Goal: Task Accomplishment & Management: Use online tool/utility

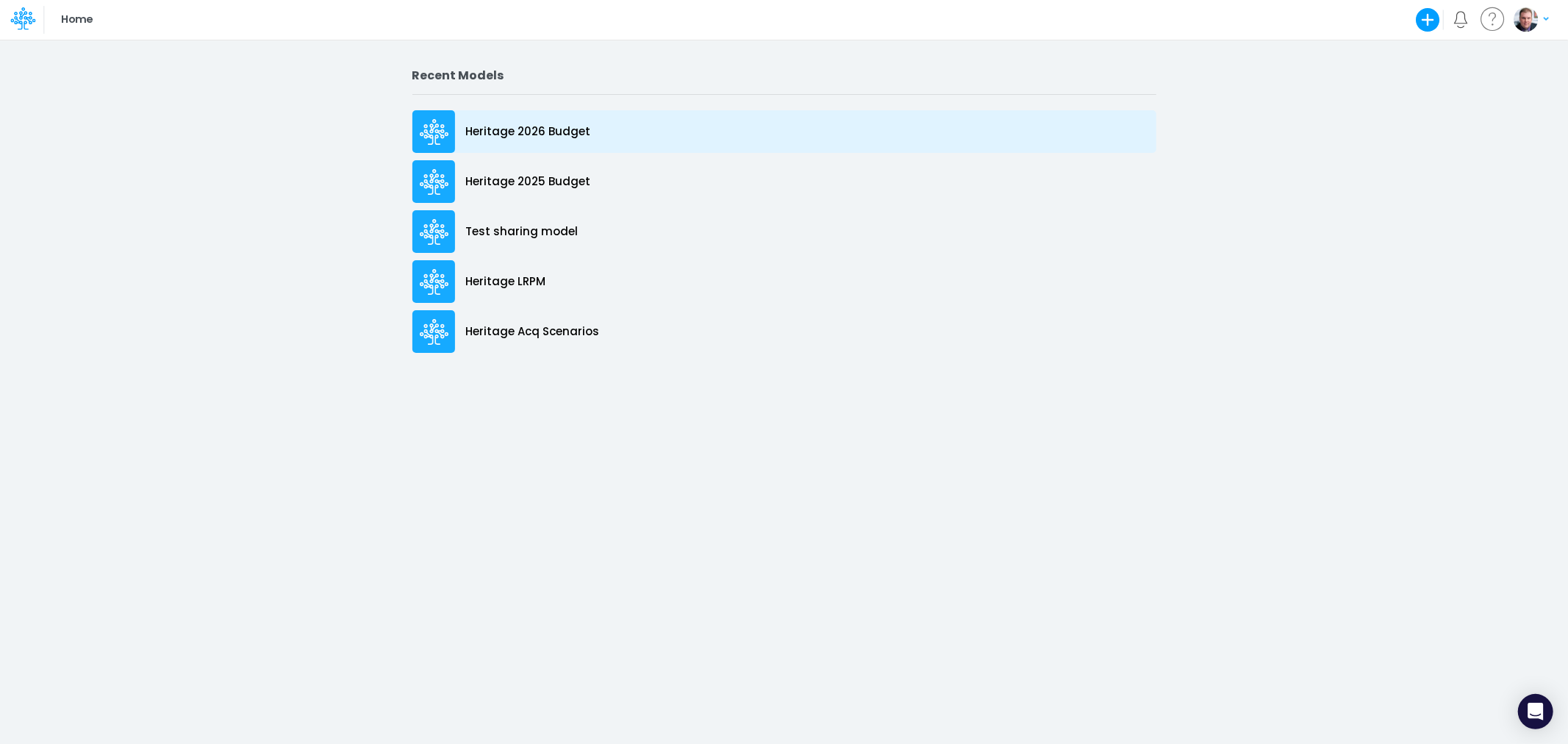
click at [537, 139] on p "Heritage 2026 Budget" at bounding box center [528, 132] width 125 height 17
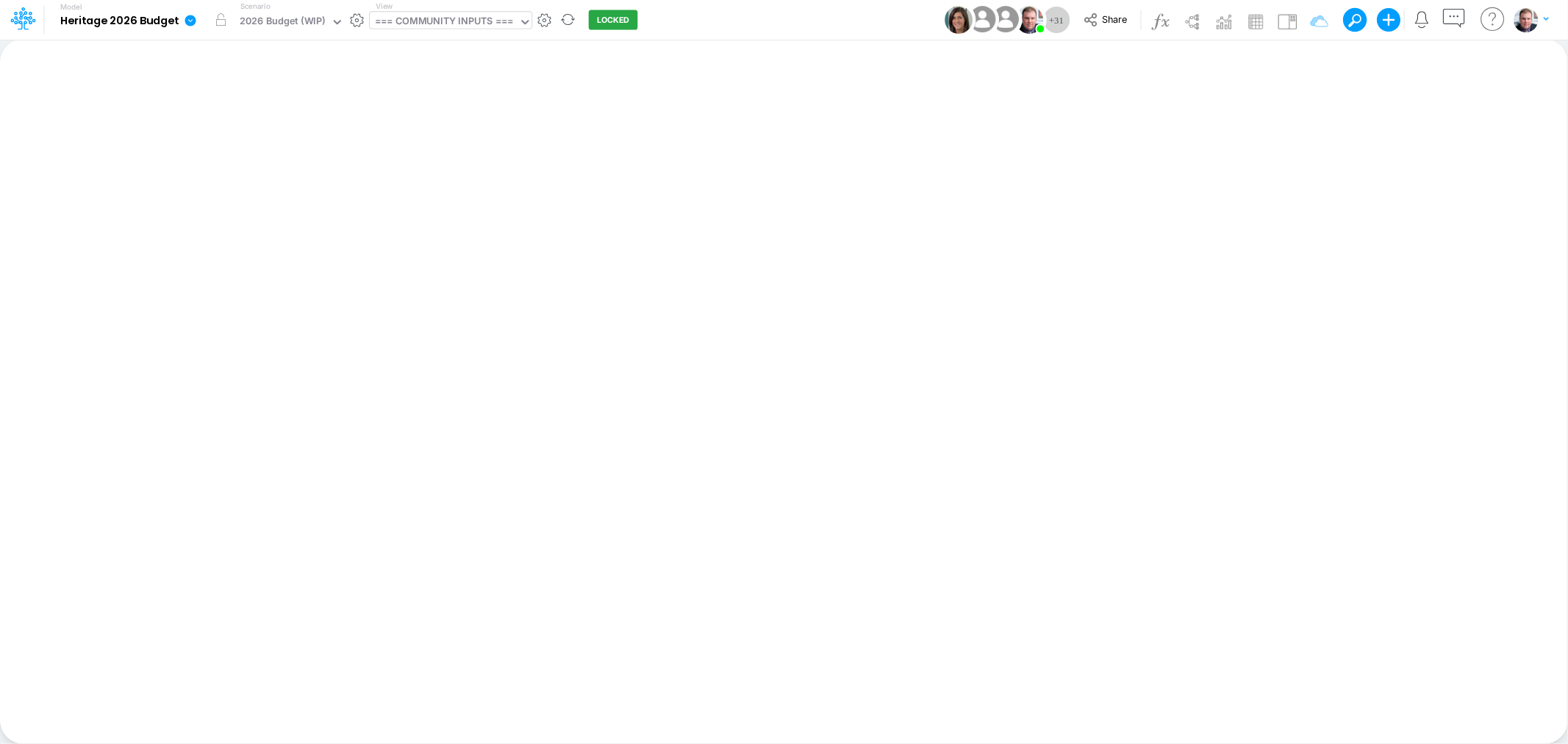
click at [402, 18] on div "=== COMMUNITY INPUTS ===" at bounding box center [444, 22] width 139 height 17
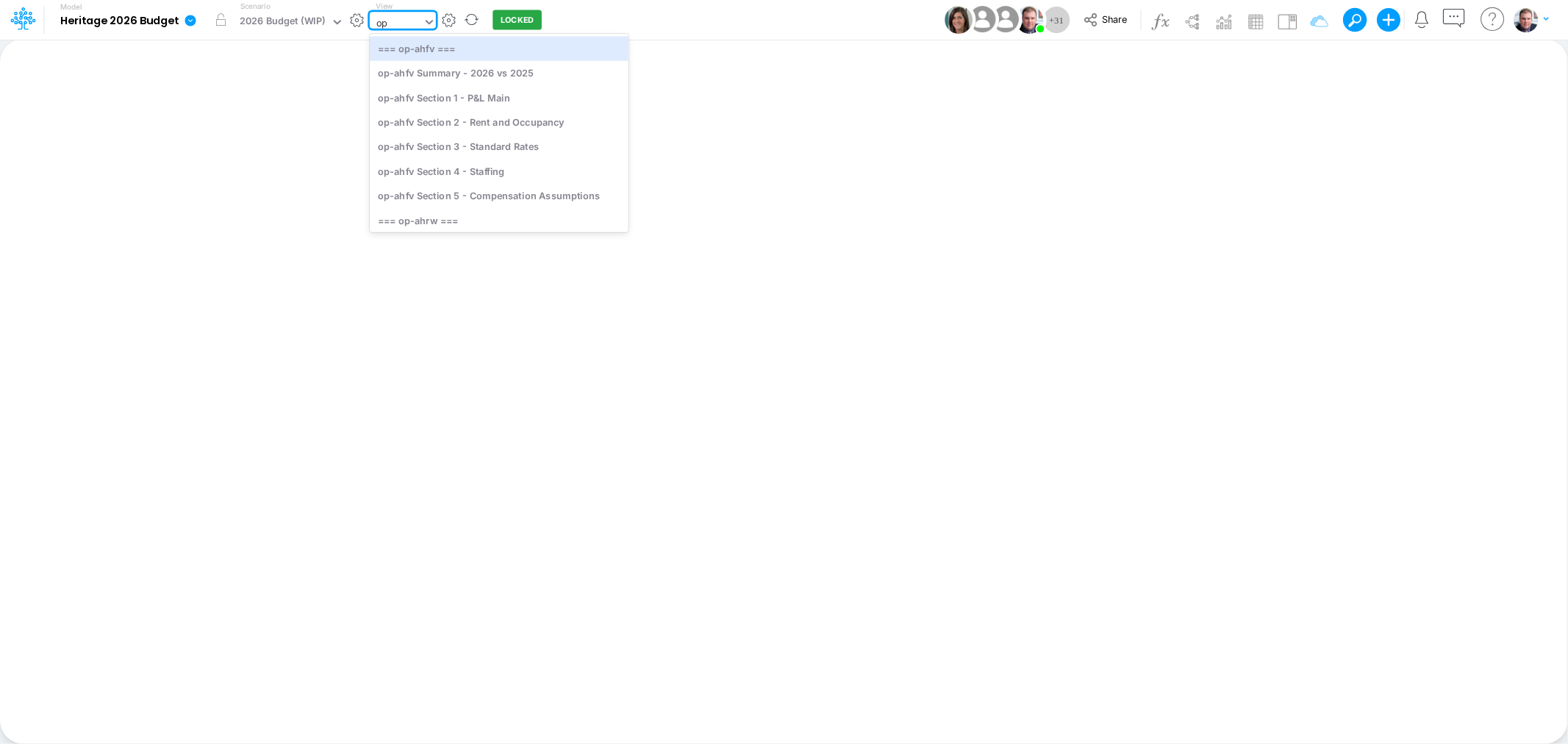
type input "ops"
click at [507, 172] on div "op-ops Section 4 - Staffing" at bounding box center [487, 171] width 235 height 24
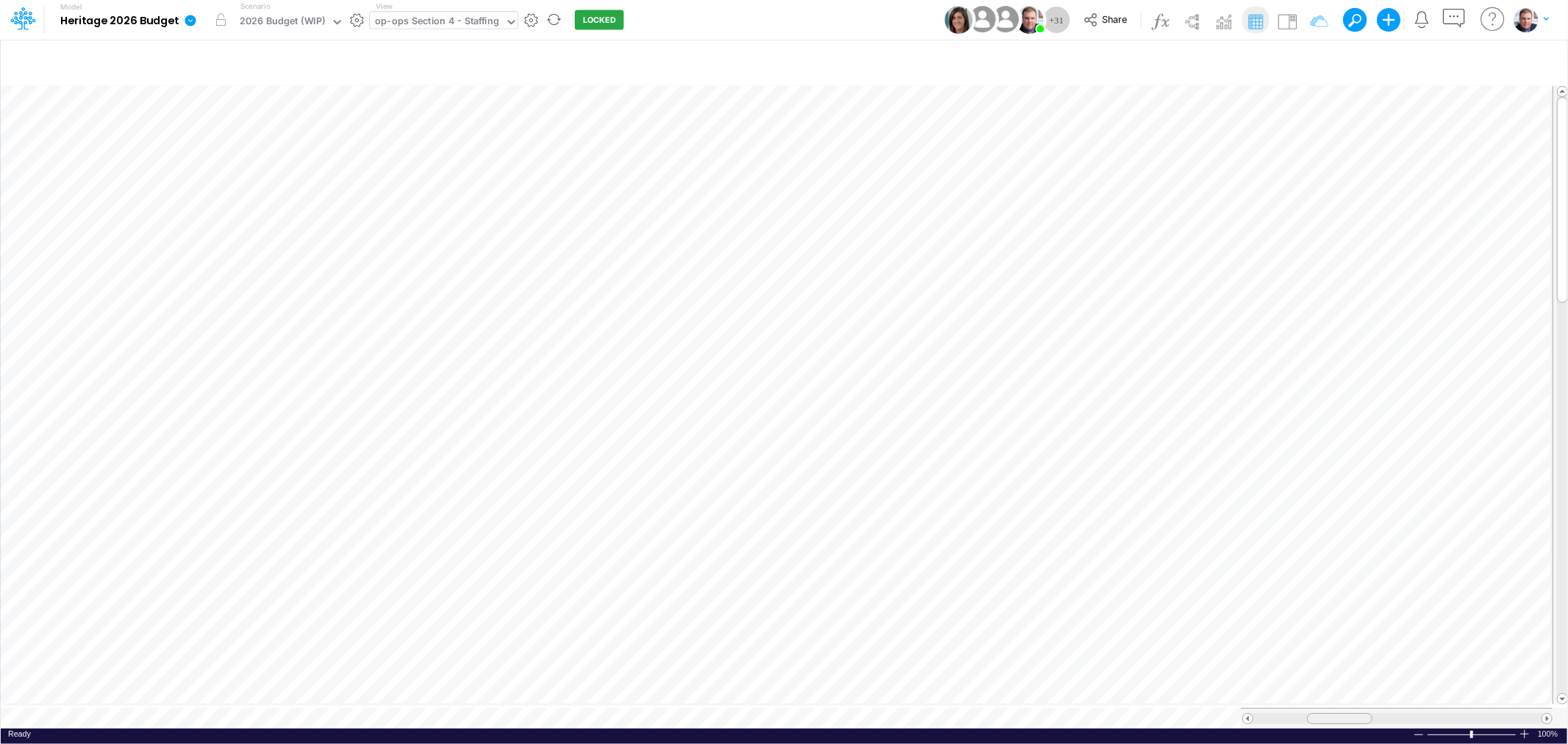
drag, startPoint x: 1443, startPoint y: 707, endPoint x: 1313, endPoint y: 719, distance: 130.6
click at [1321, 719] on div at bounding box center [1397, 718] width 312 height 21
click at [454, 20] on div "op-ops Section 4 - Staffing" at bounding box center [436, 22] width 125 height 17
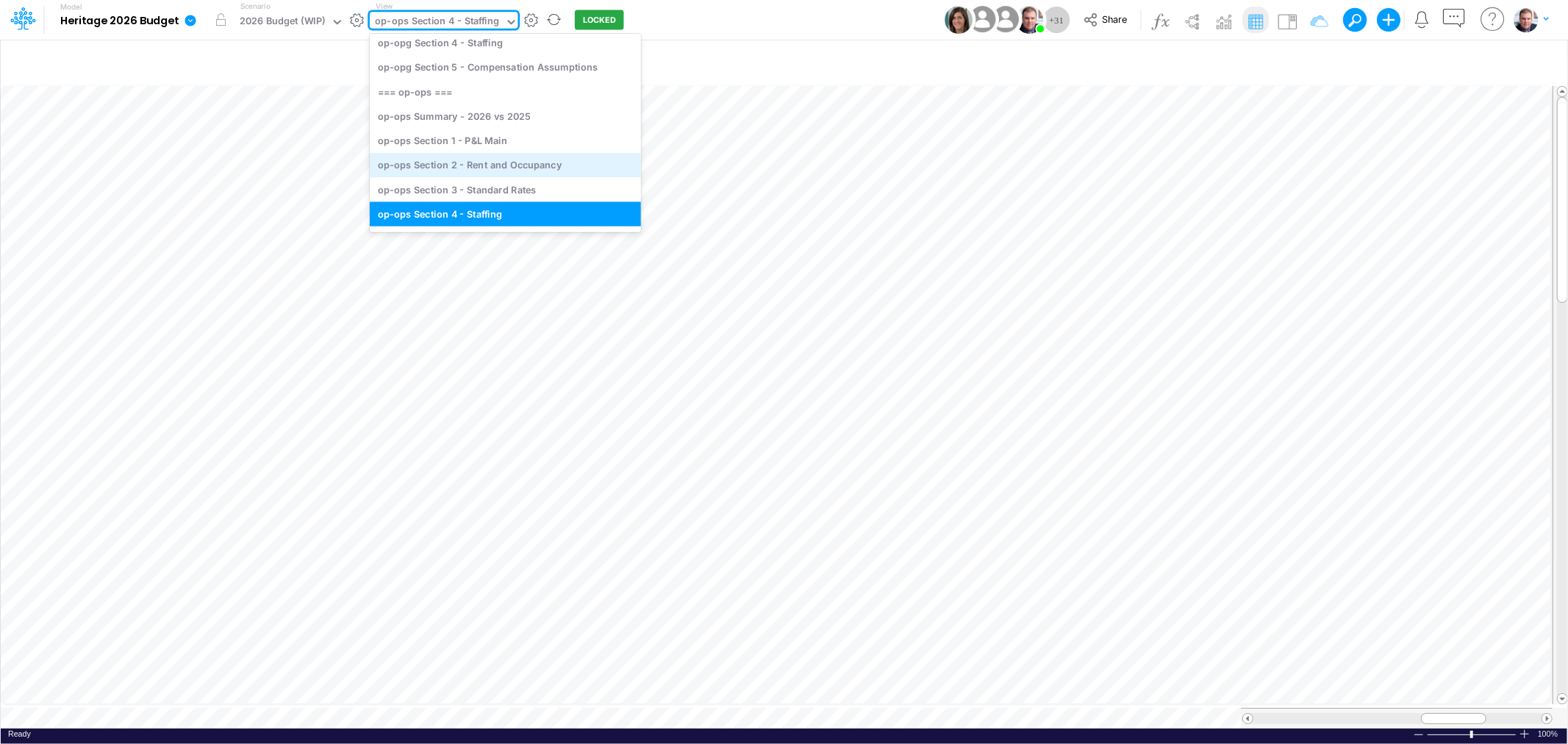
click at [488, 155] on div "op-ops Section 2 - Rent and Occupancy" at bounding box center [506, 165] width 271 height 24
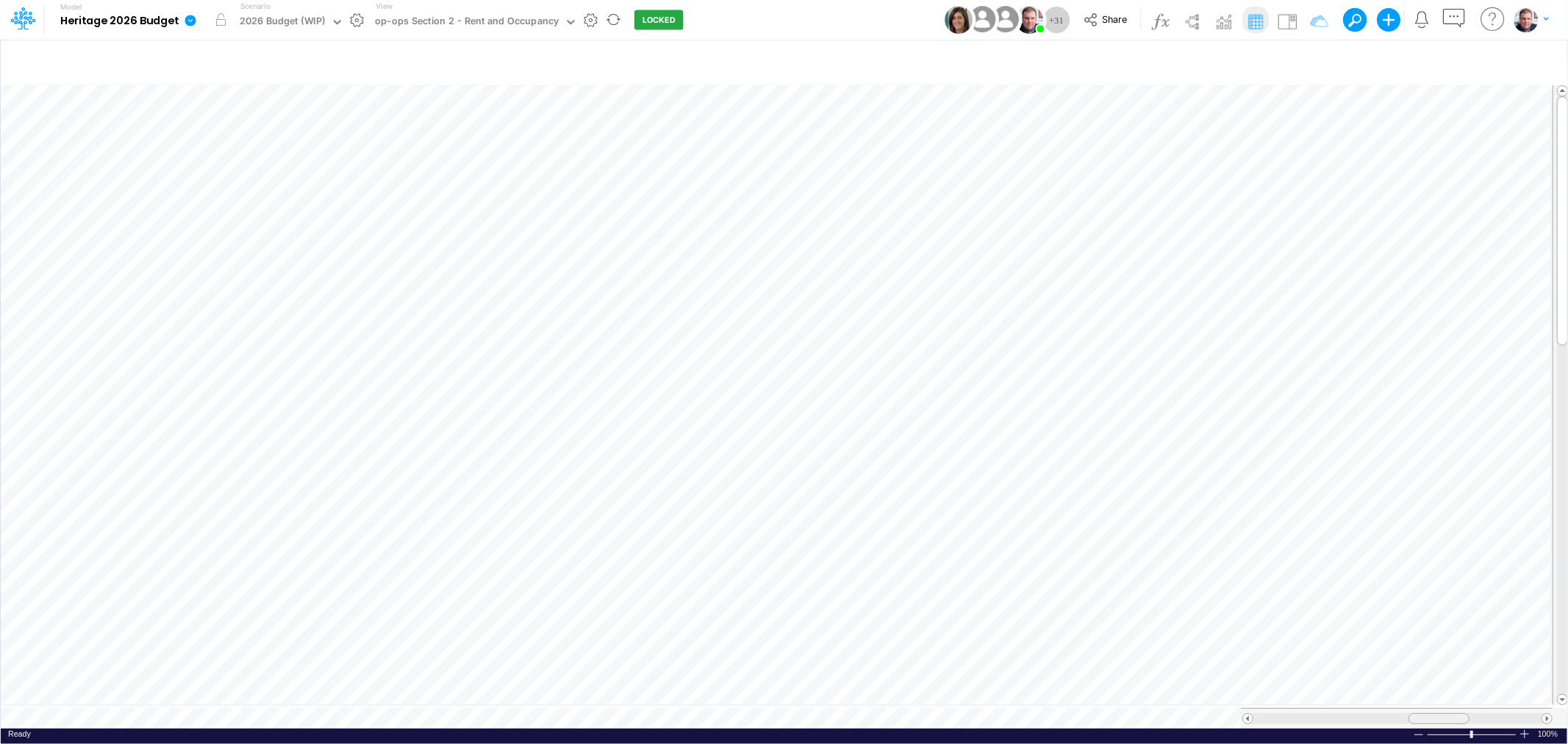
drag, startPoint x: 1428, startPoint y: 711, endPoint x: 1450, endPoint y: 714, distance: 22.2
click at [1450, 714] on div at bounding box center [1439, 719] width 61 height 11
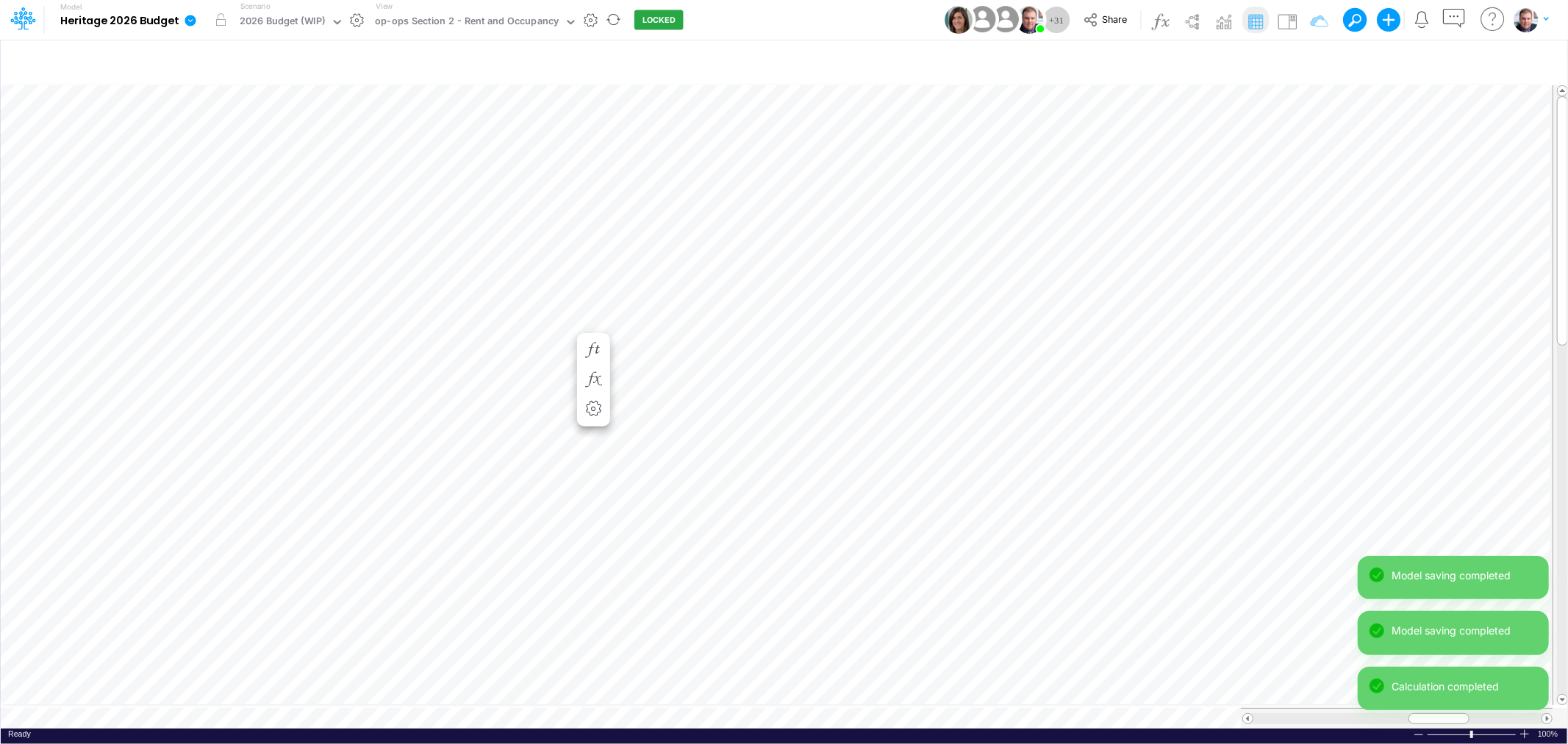
scroll to position [0, 1]
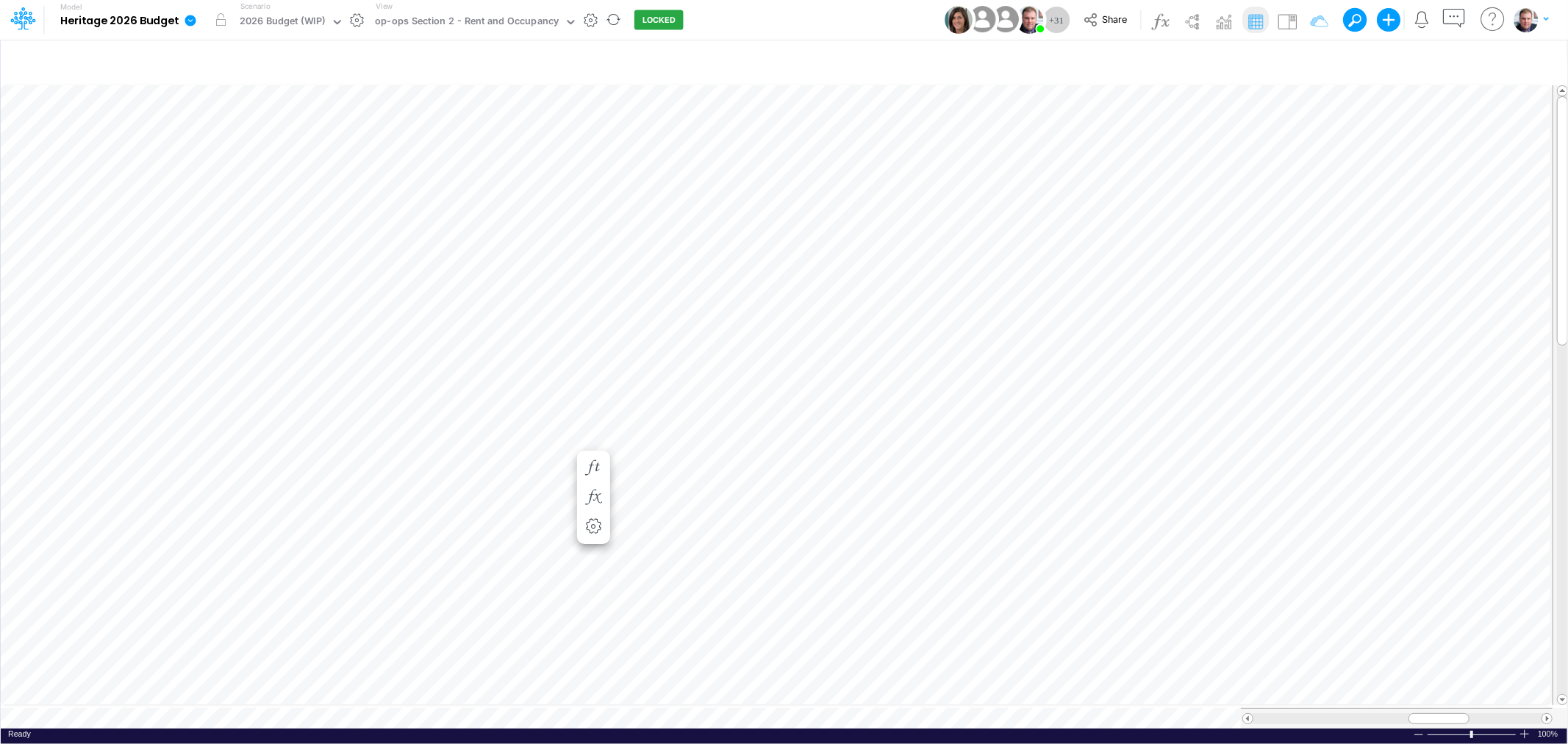
scroll to position [0, 1]
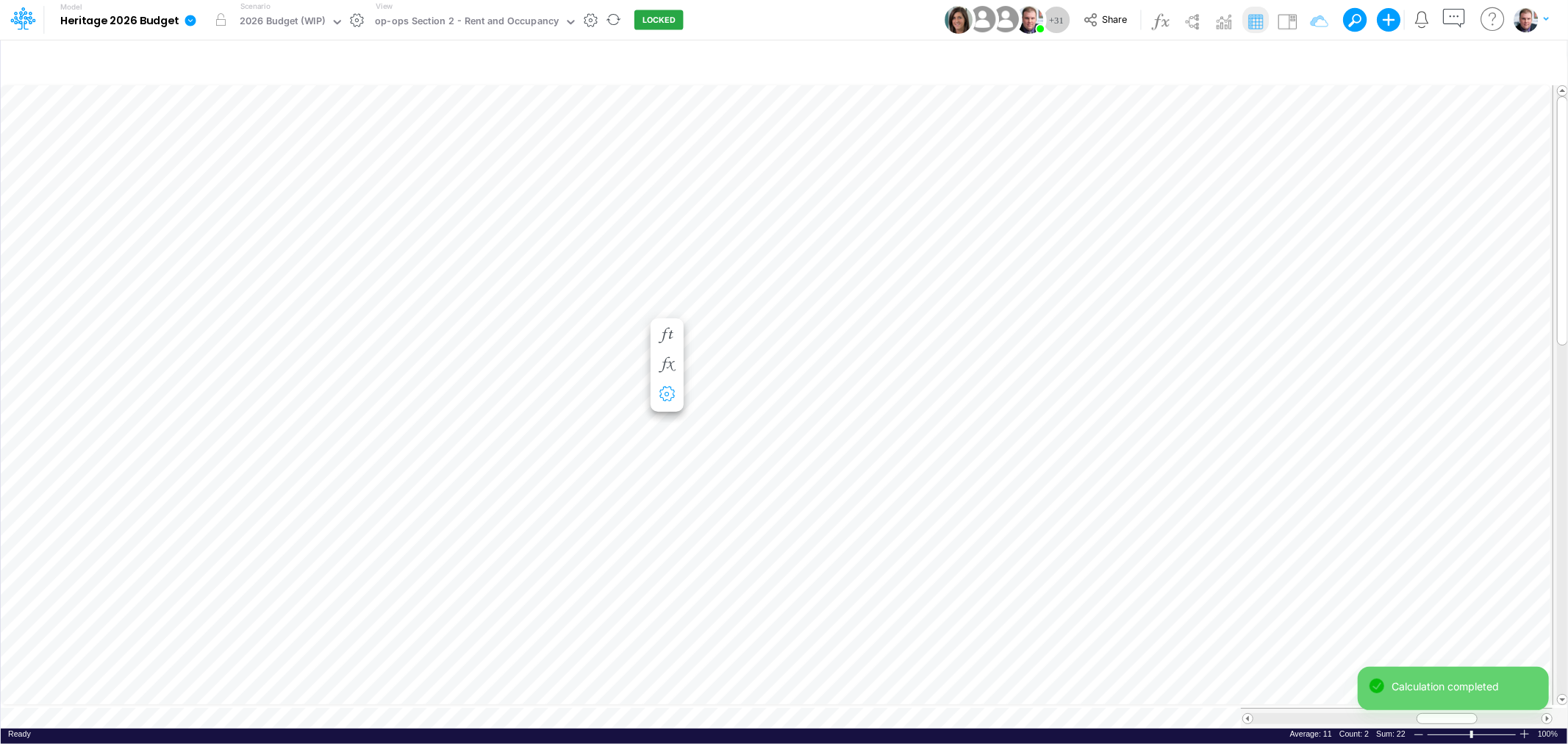
scroll to position [0, 1]
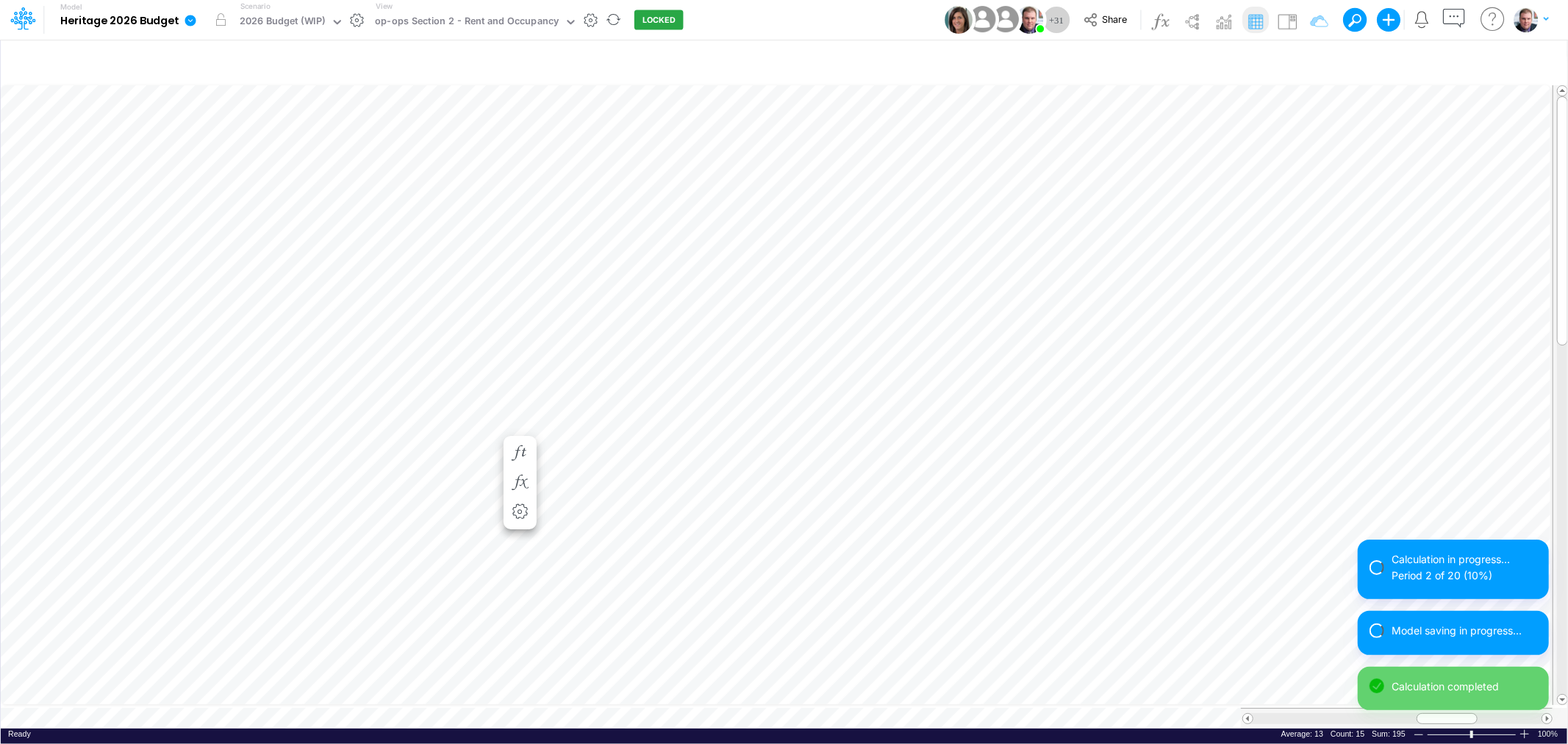
click at [1248, 714] on span at bounding box center [1248, 719] width 9 height 9
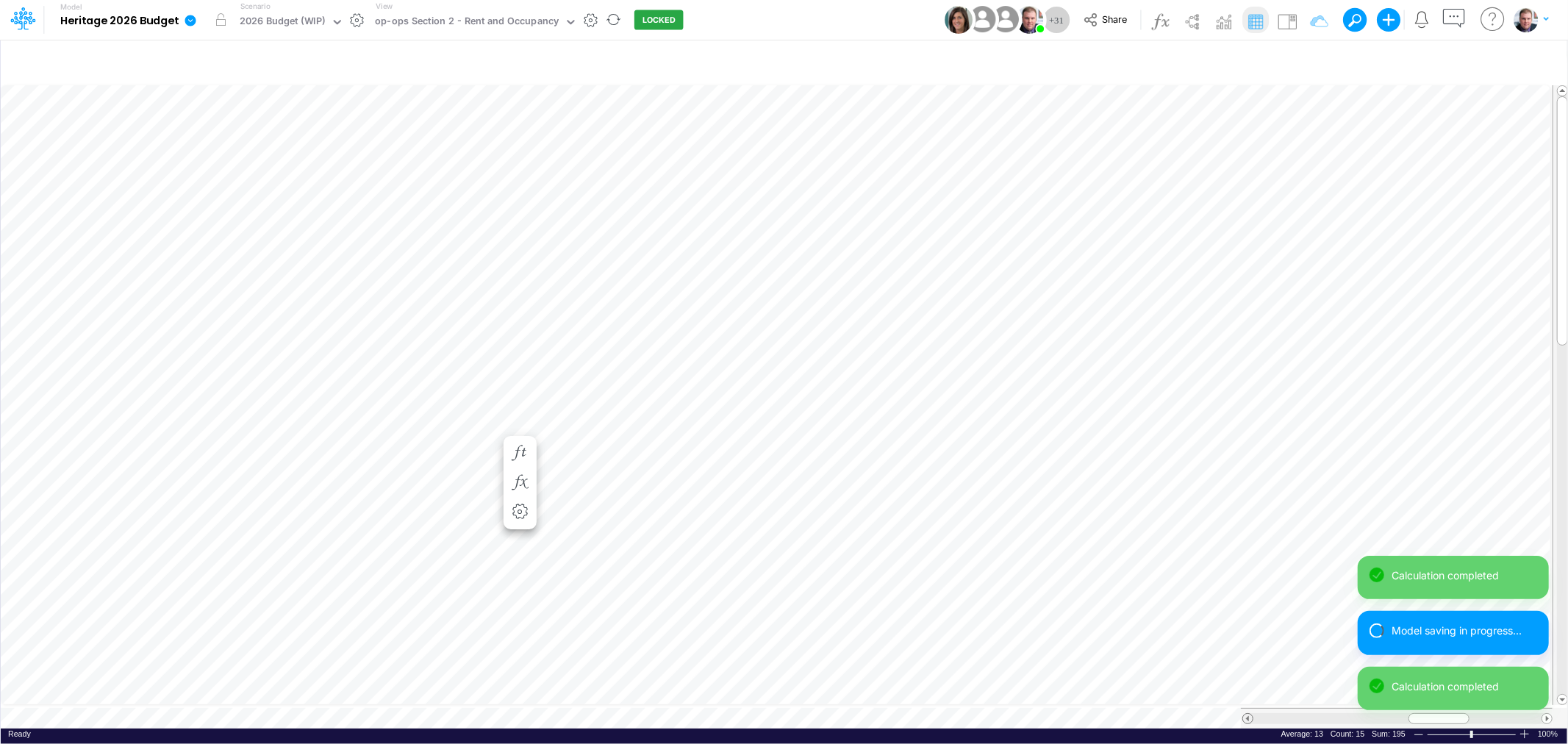
click at [1248, 714] on span at bounding box center [1248, 719] width 9 height 9
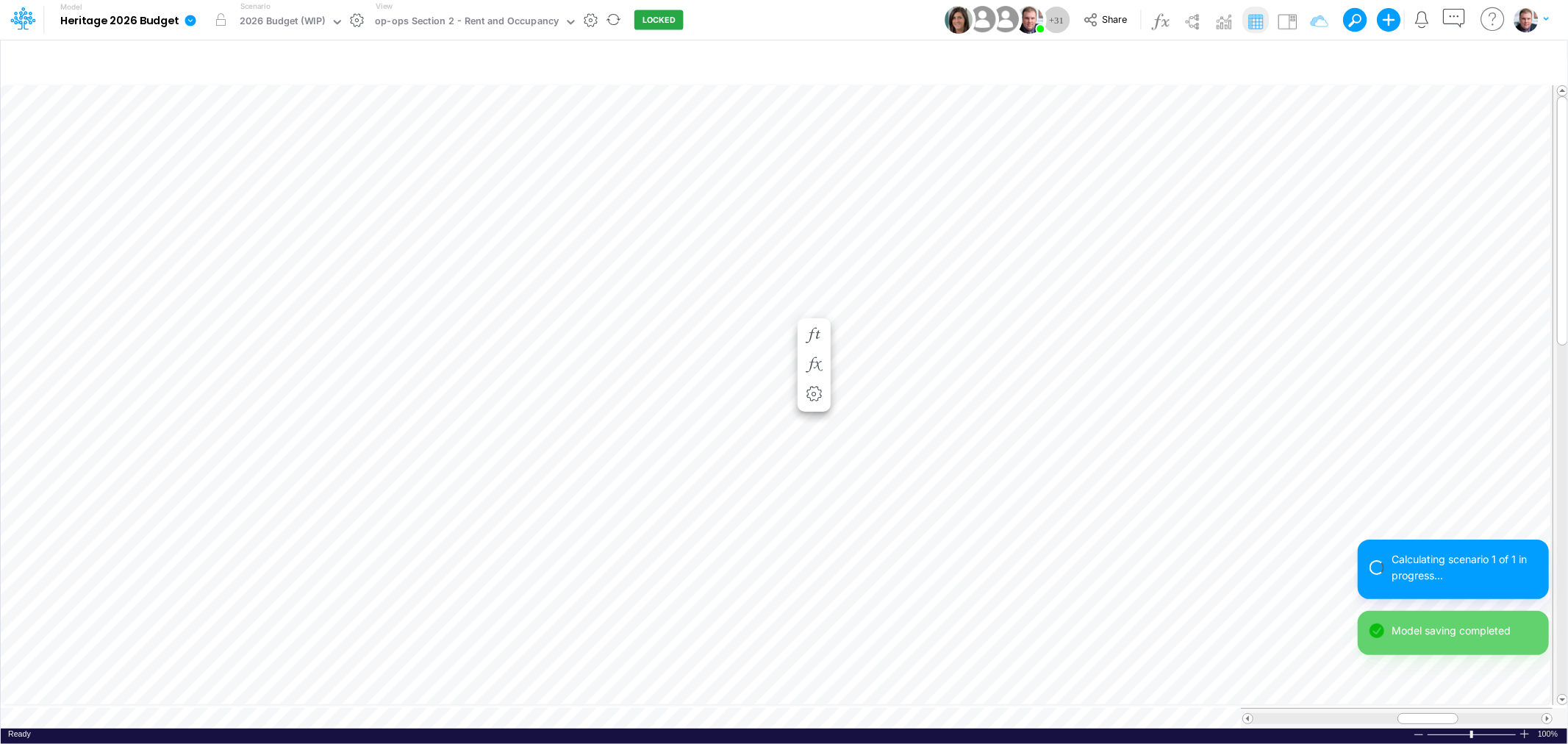
scroll to position [0, 1]
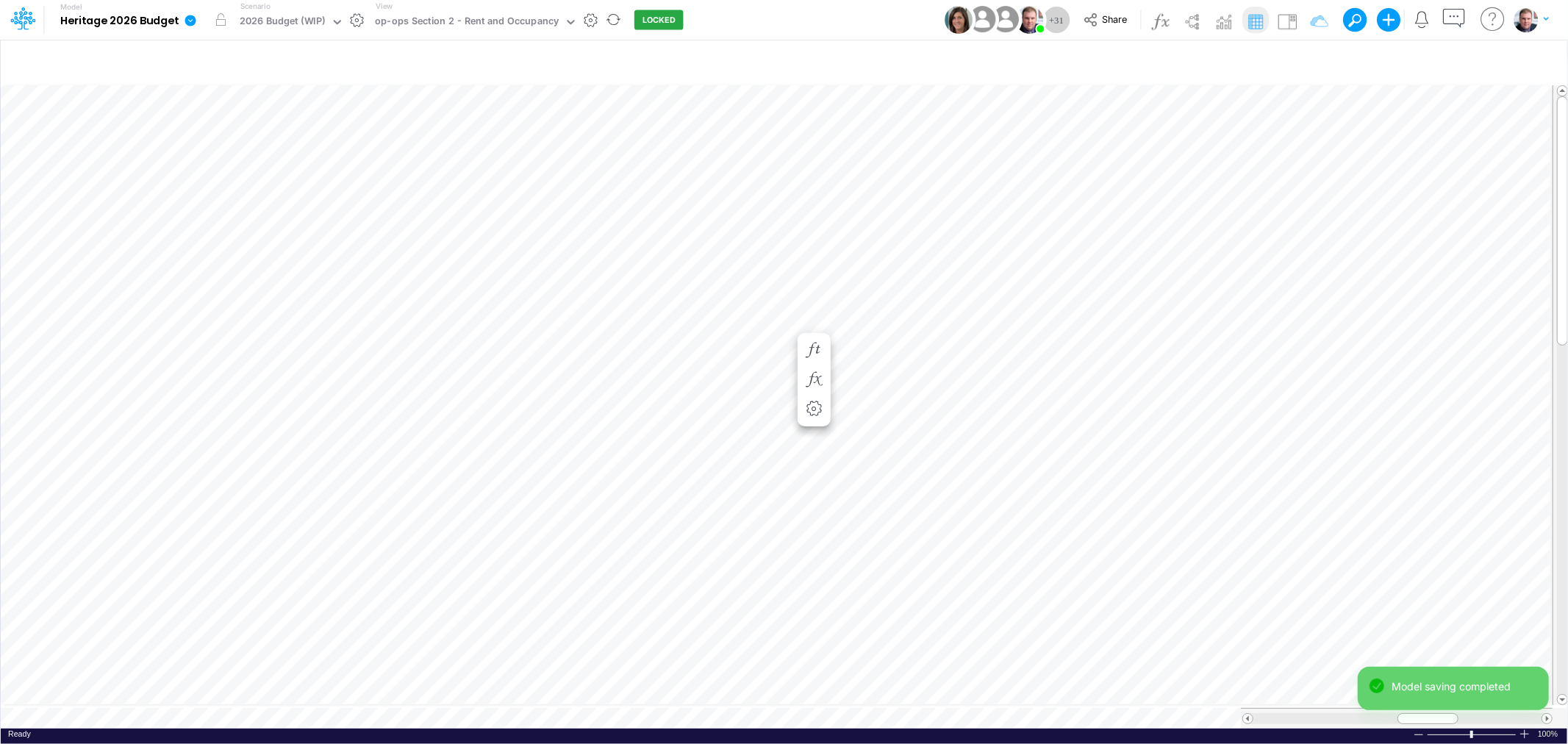
scroll to position [0, 1]
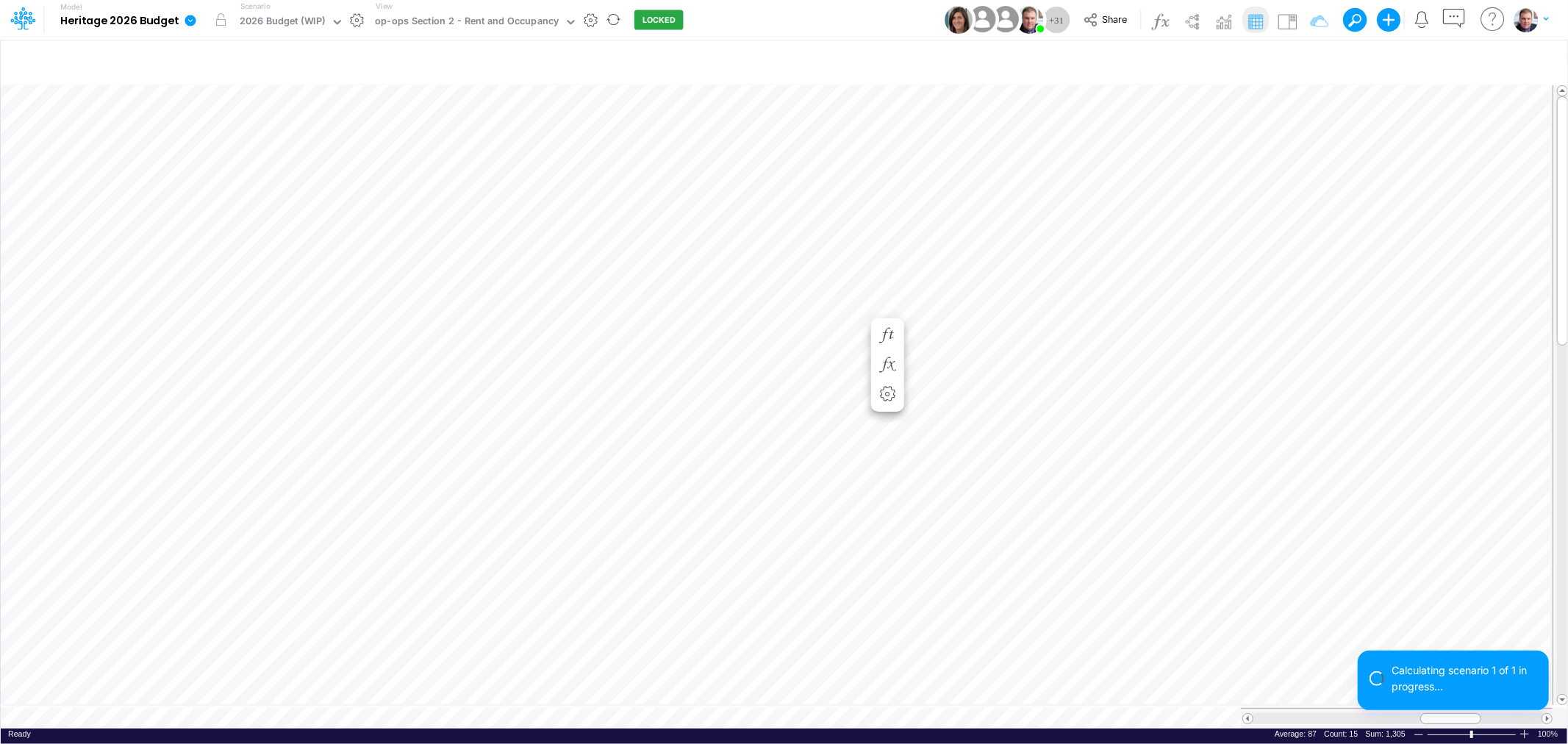
scroll to position [0, 1]
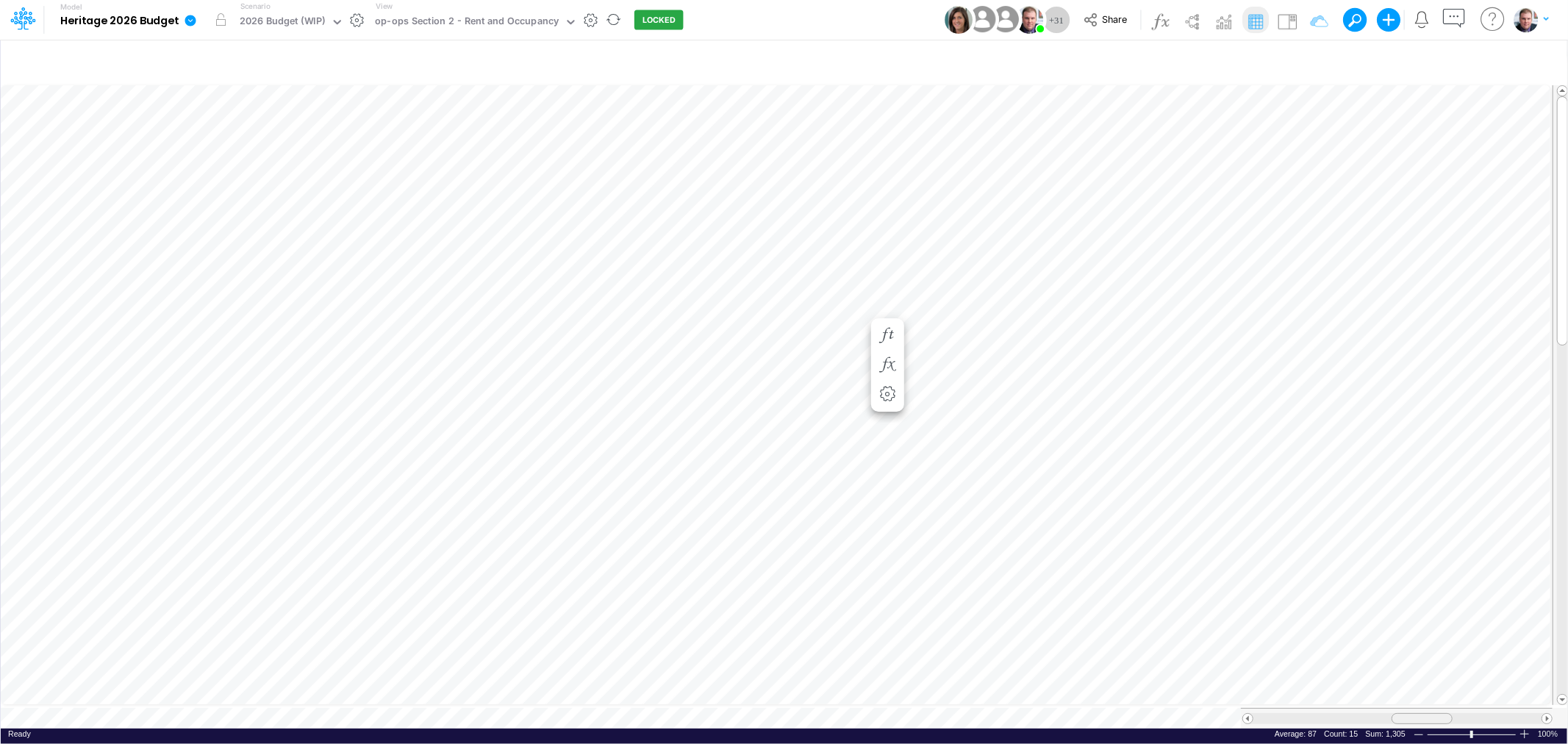
drag, startPoint x: 1460, startPoint y: 707, endPoint x: 1431, endPoint y: 711, distance: 29.3
click at [1431, 713] on div at bounding box center [1422, 719] width 61 height 11
click at [969, 244] on icon "button" at bounding box center [961, 247] width 22 height 15
drag, startPoint x: 891, startPoint y: 221, endPoint x: 866, endPoint y: 221, distance: 25.0
click at [867, 221] on div "14.5" at bounding box center [904, 222] width 76 height 17
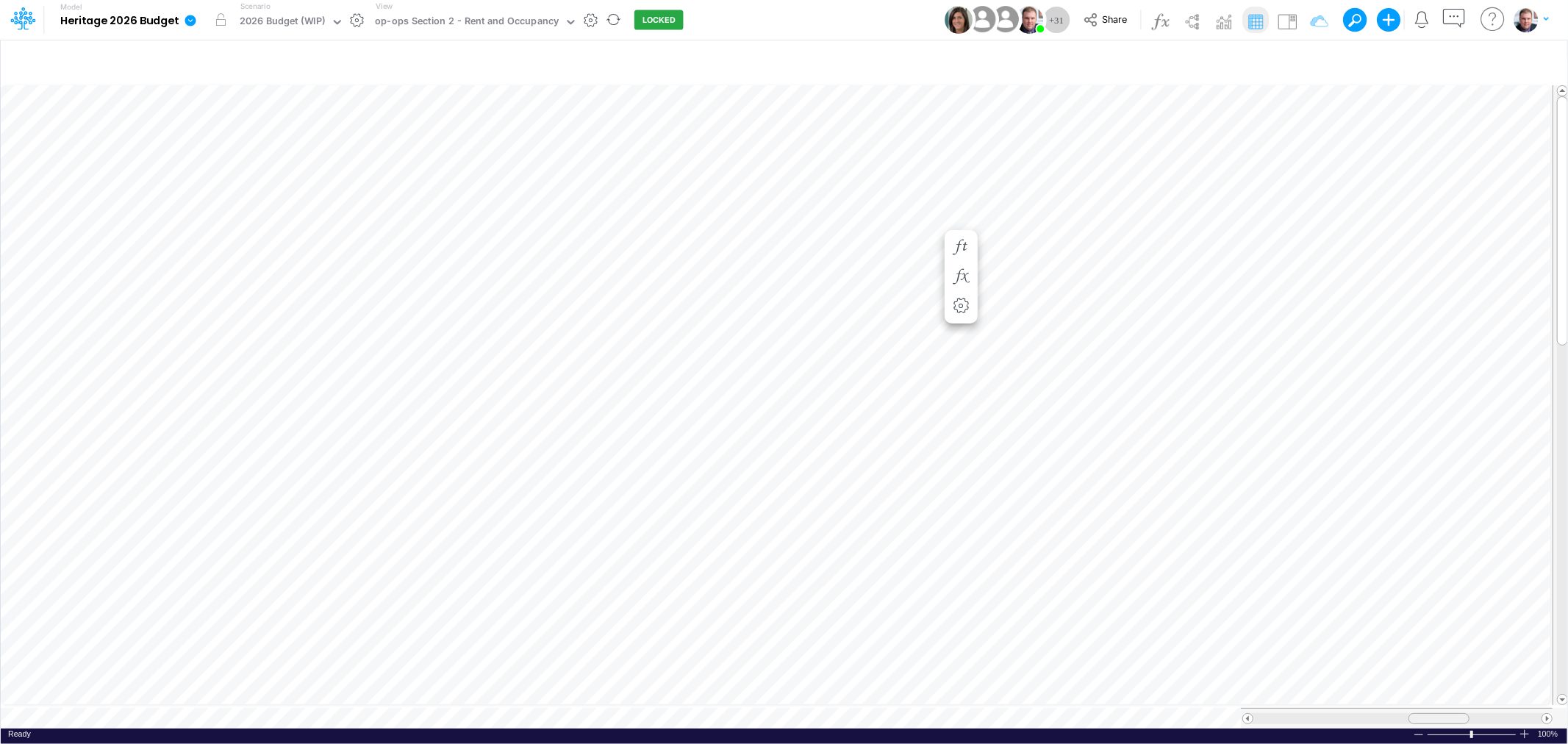
drag, startPoint x: 1431, startPoint y: 714, endPoint x: 1450, endPoint y: 711, distance: 19.2
click at [1450, 713] on div at bounding box center [1439, 719] width 61 height 11
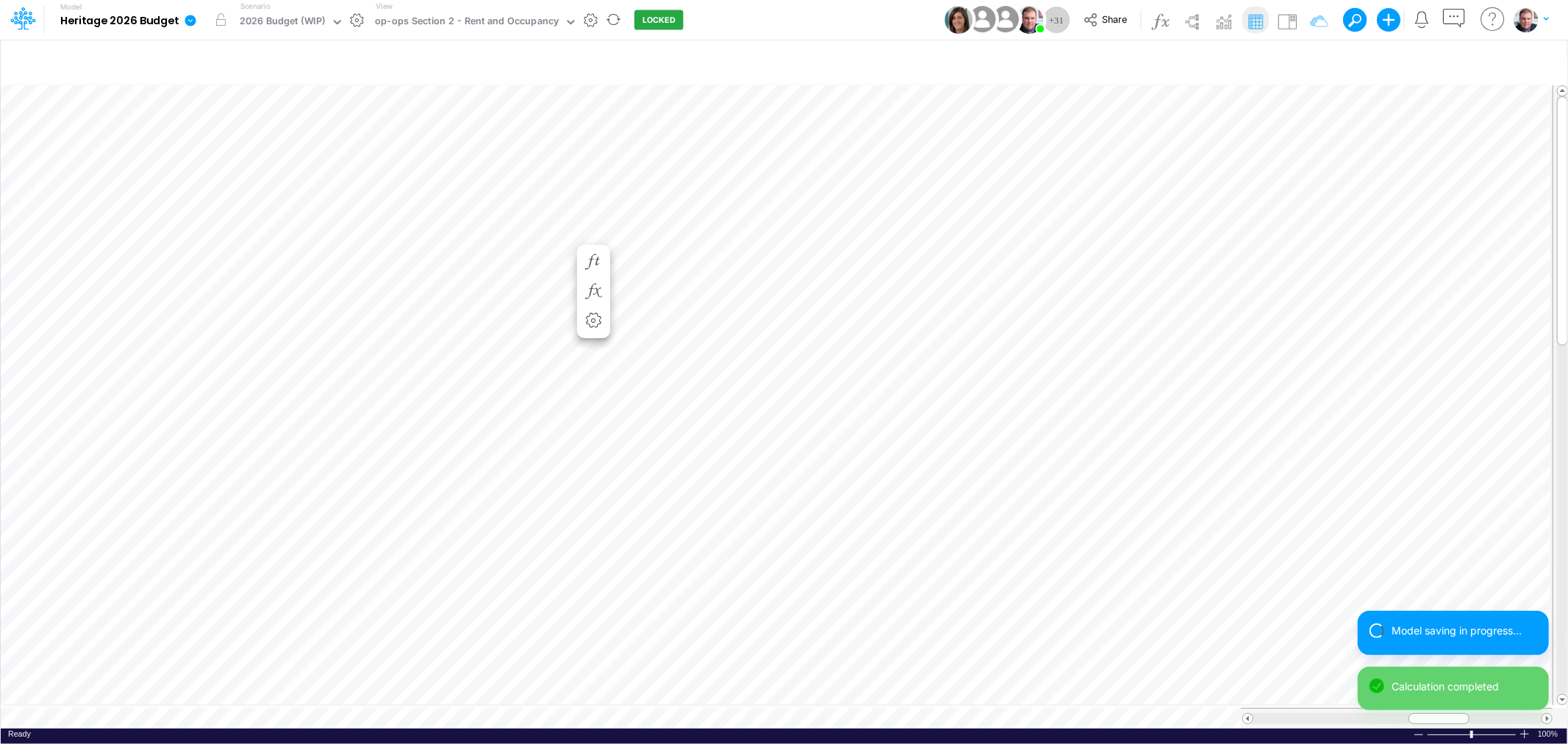
scroll to position [0, 1]
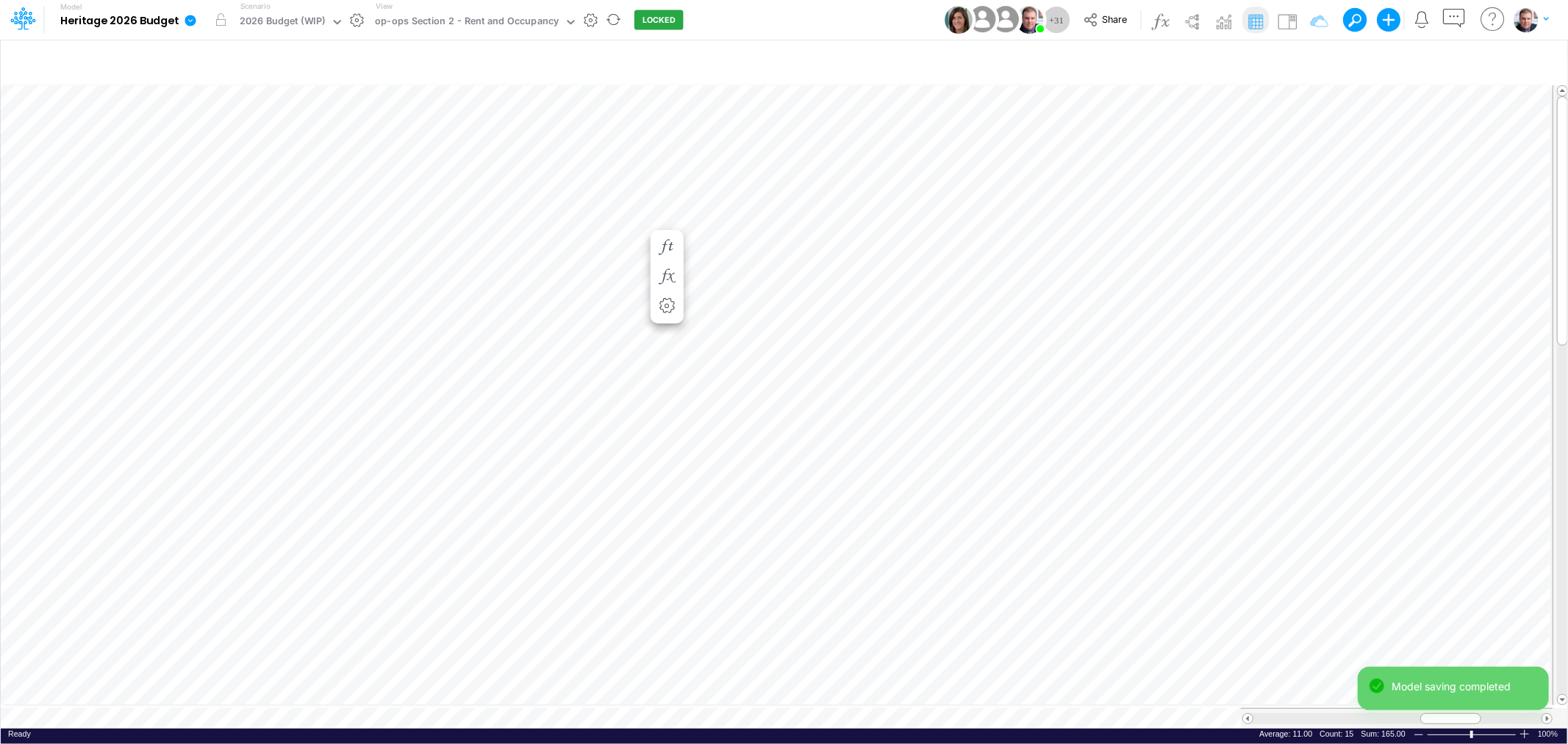
scroll to position [0, 1]
click at [1246, 714] on span at bounding box center [1248, 719] width 9 height 9
drag, startPoint x: 1406, startPoint y: 708, endPoint x: 1435, endPoint y: 711, distance: 29.2
click at [1435, 713] on div at bounding box center [1449, 719] width 61 height 11
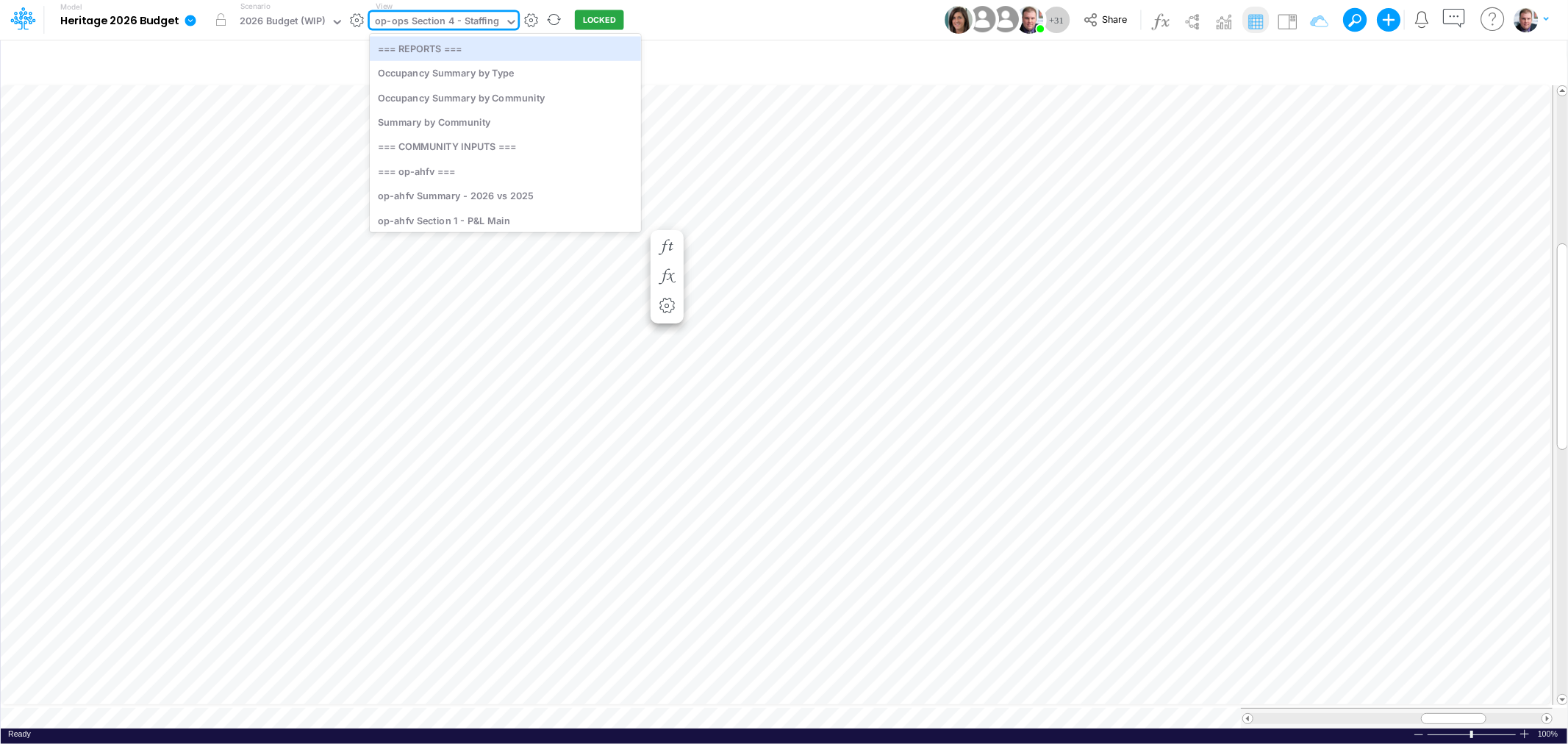
click at [473, 21] on div "op-ops Section 4 - Staffing" at bounding box center [436, 22] width 125 height 17
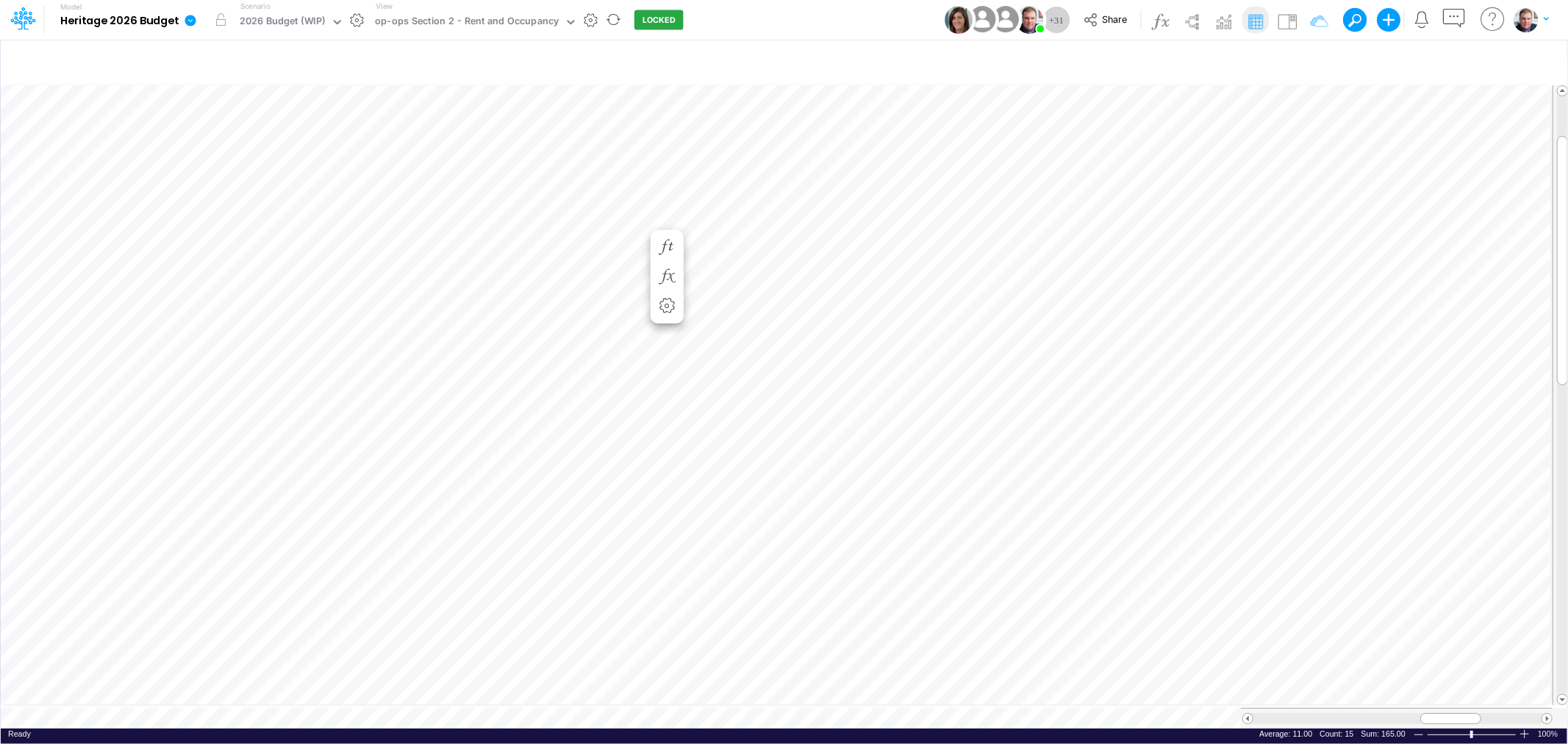
scroll to position [0, 1]
click at [444, 16] on div "op-ops Section 2 - Rent and Occupancy" at bounding box center [466, 22] width 183 height 17
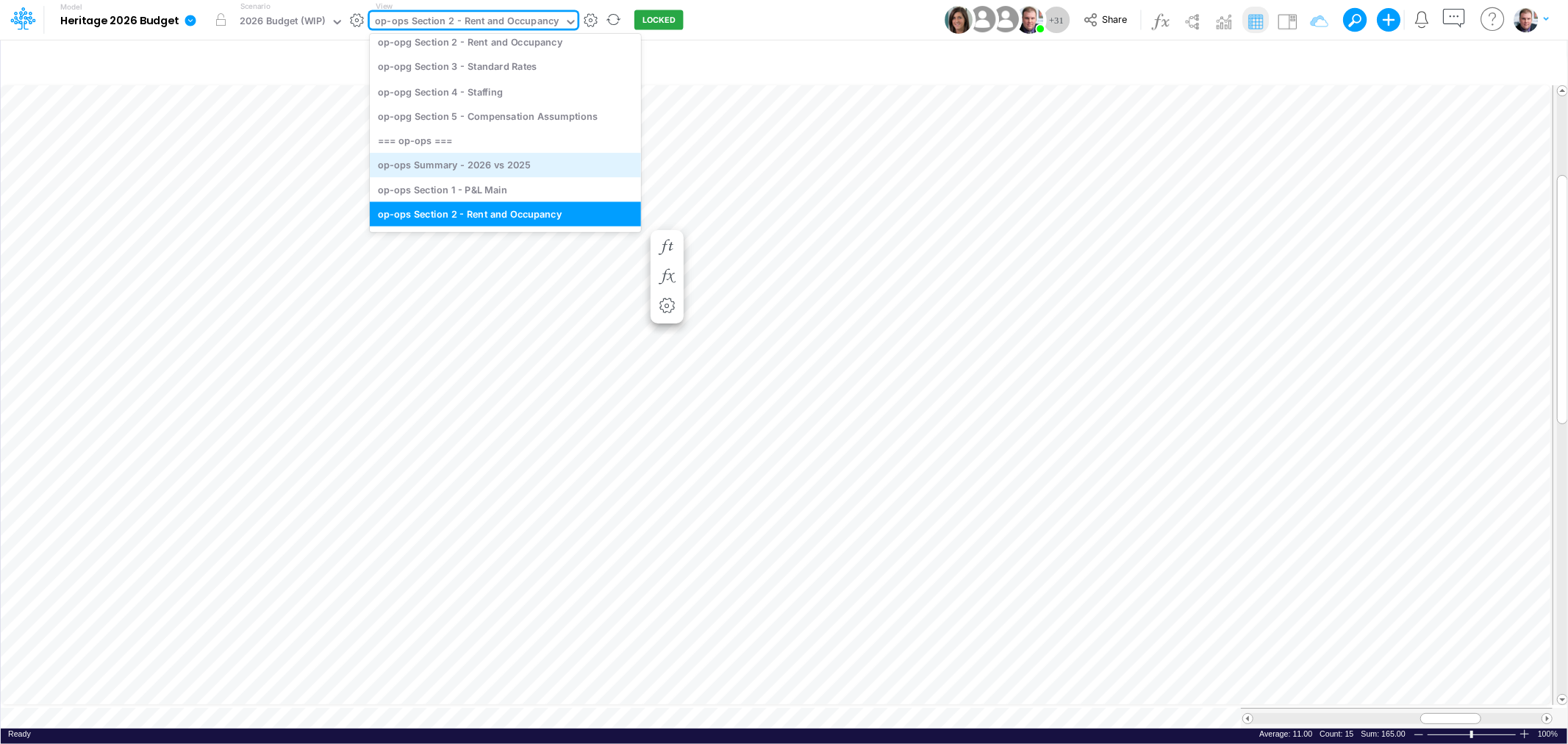
scroll to position [2980, 0]
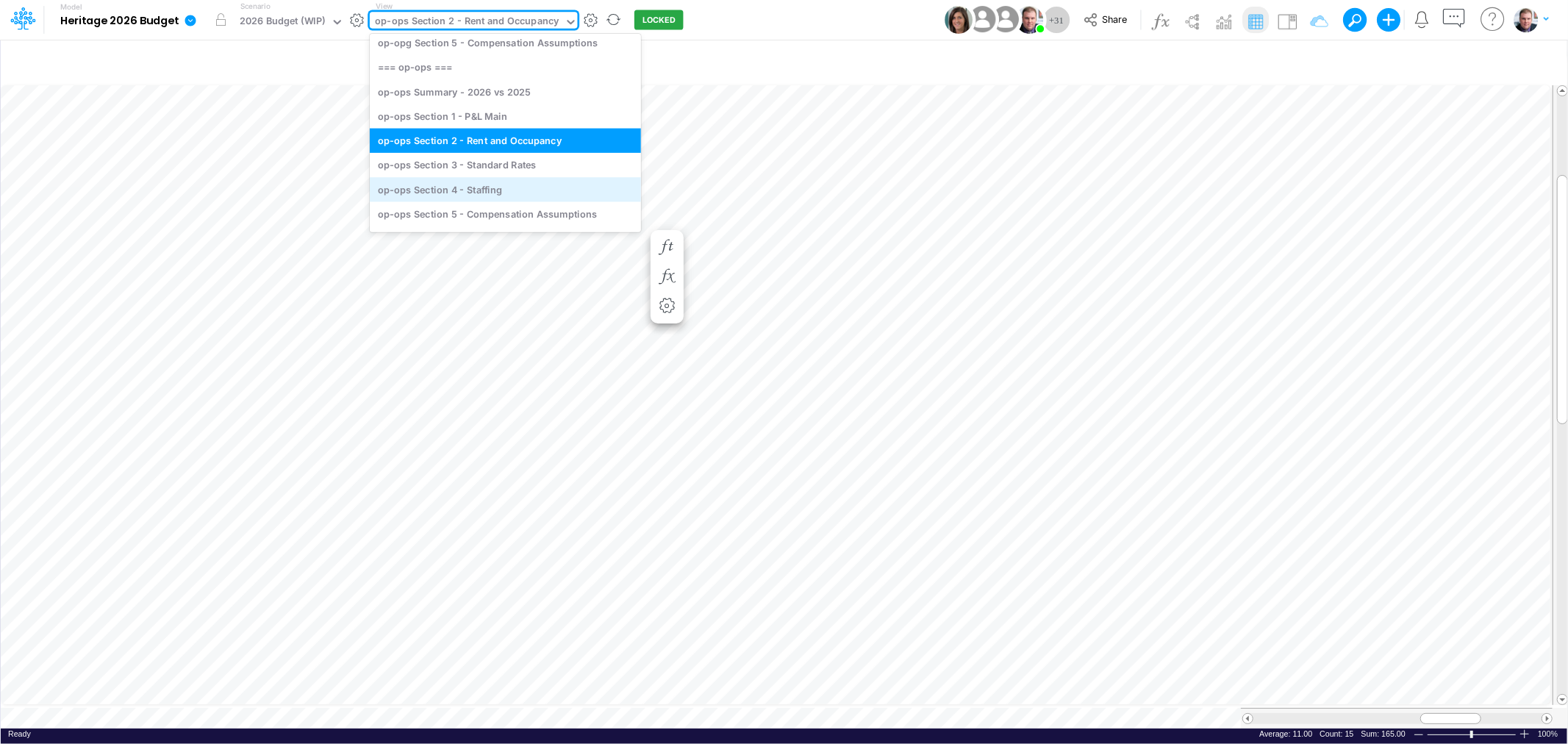
click at [493, 180] on div "op-ops Section 4 - Staffing" at bounding box center [506, 189] width 271 height 24
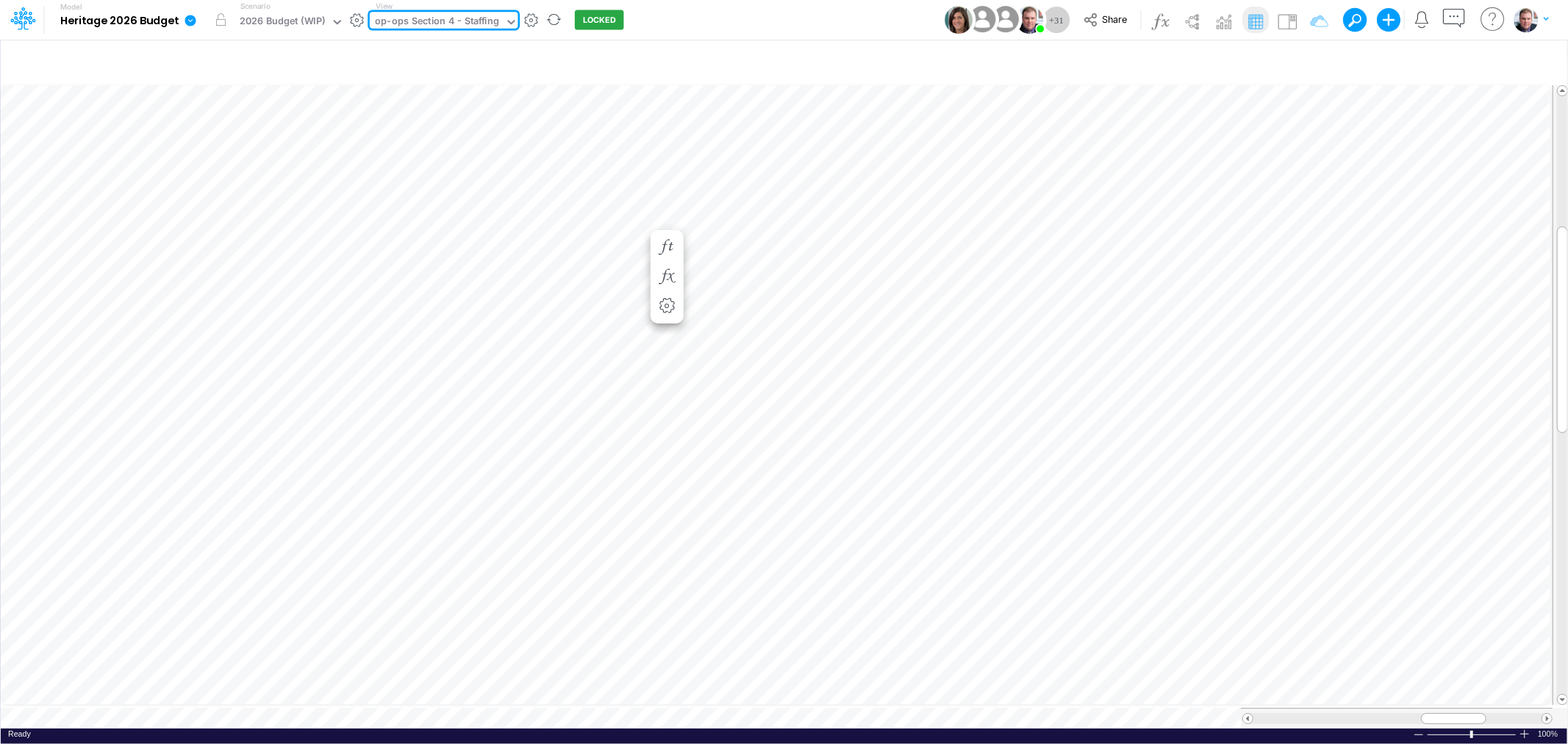
click at [475, 19] on div "op-ops Section 4 - Staffing" at bounding box center [436, 22] width 125 height 17
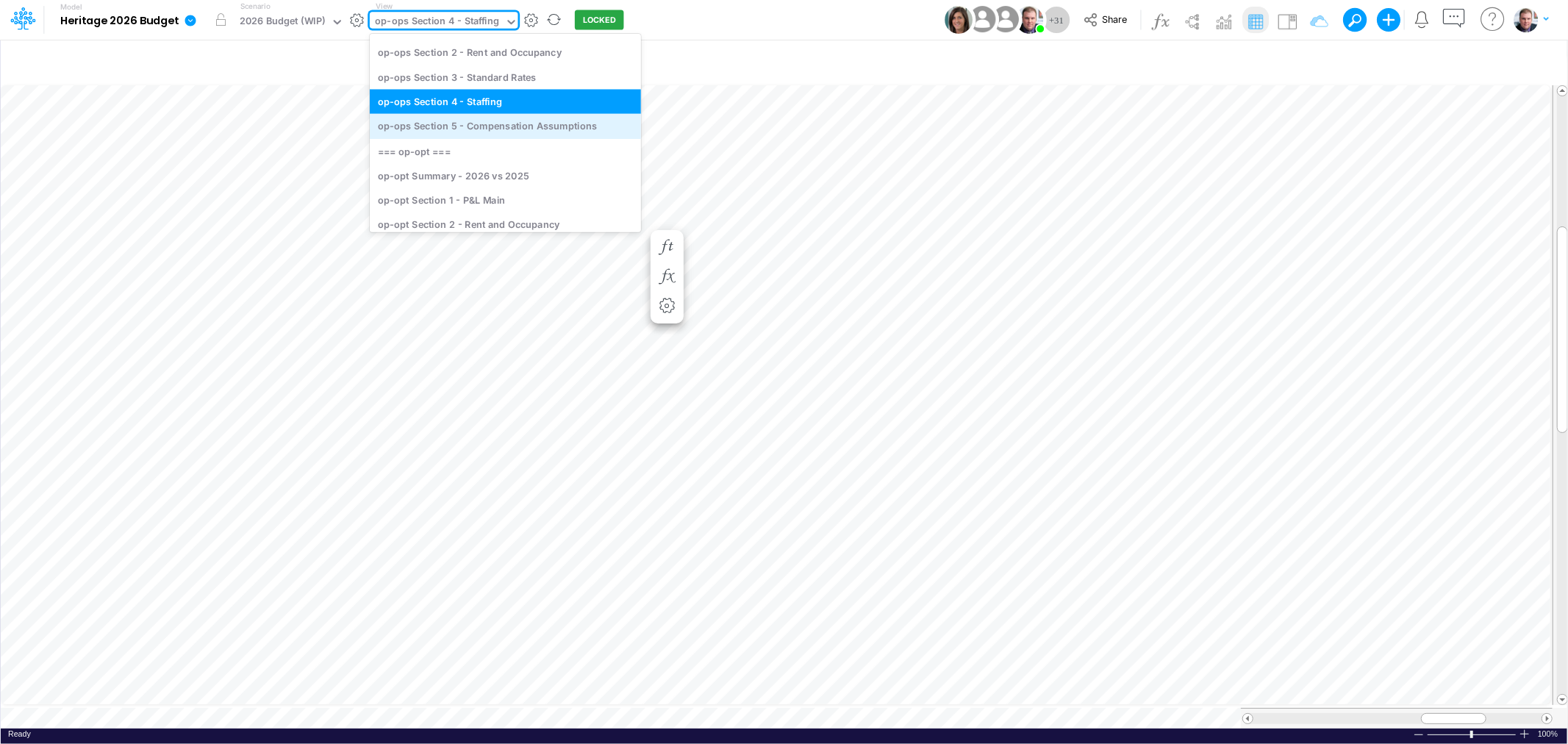
scroll to position [3034, 0]
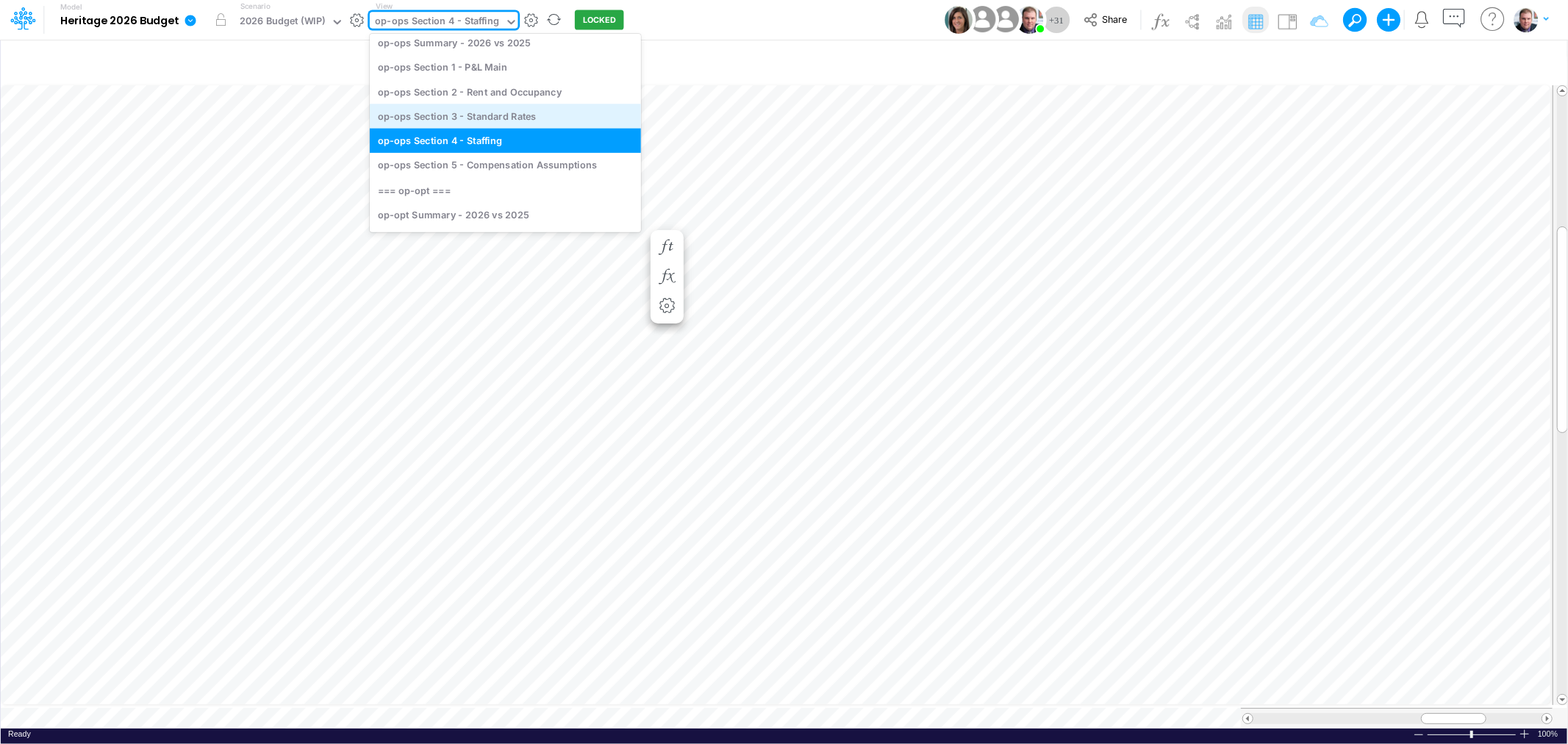
click at [490, 110] on div "op-ops Section 3 - Standard Rates" at bounding box center [506, 116] width 271 height 24
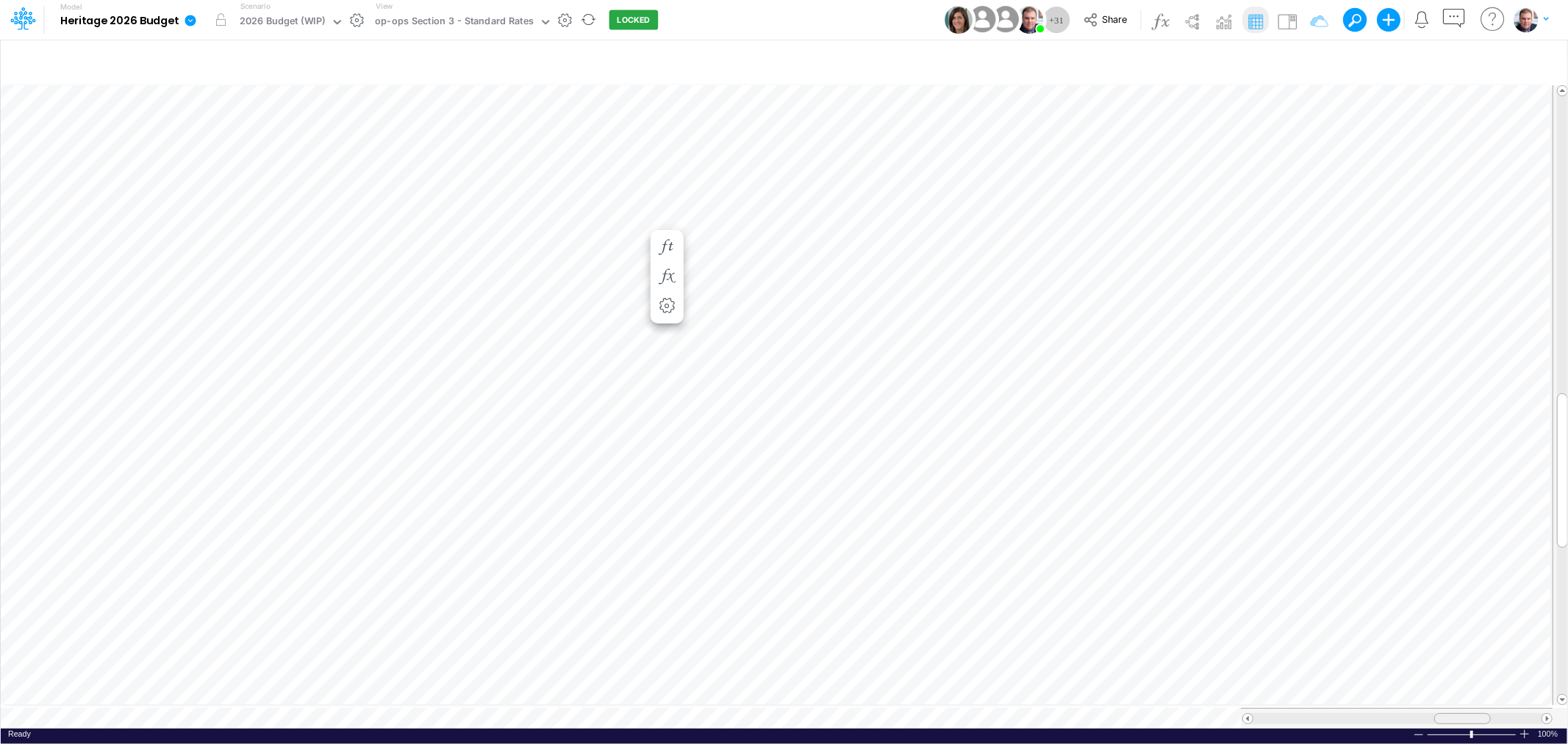
drag, startPoint x: 1410, startPoint y: 708, endPoint x: 1454, endPoint y: 708, distance: 44.0
click at [1454, 713] on div at bounding box center [1462, 719] width 56 height 11
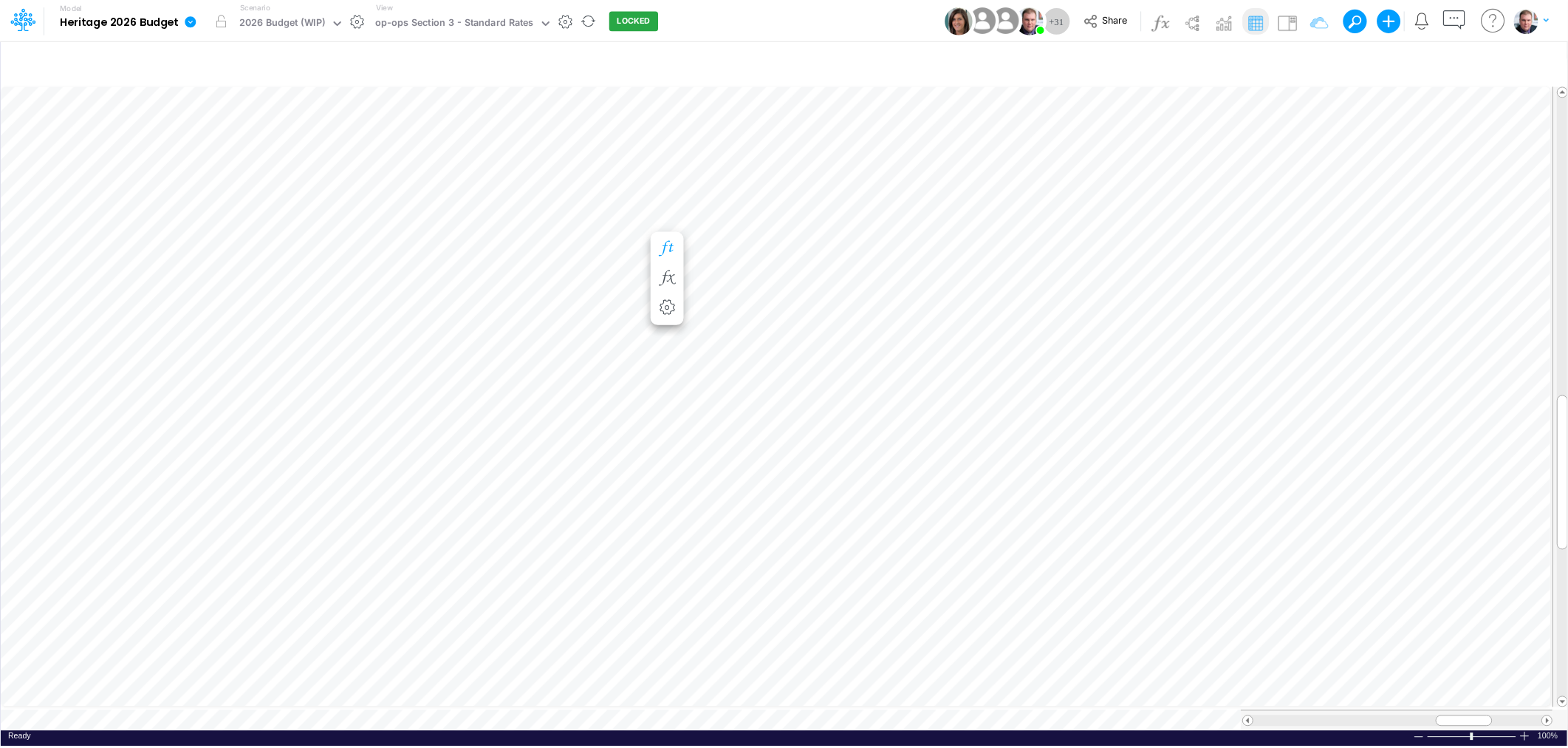
scroll to position [0, 1]
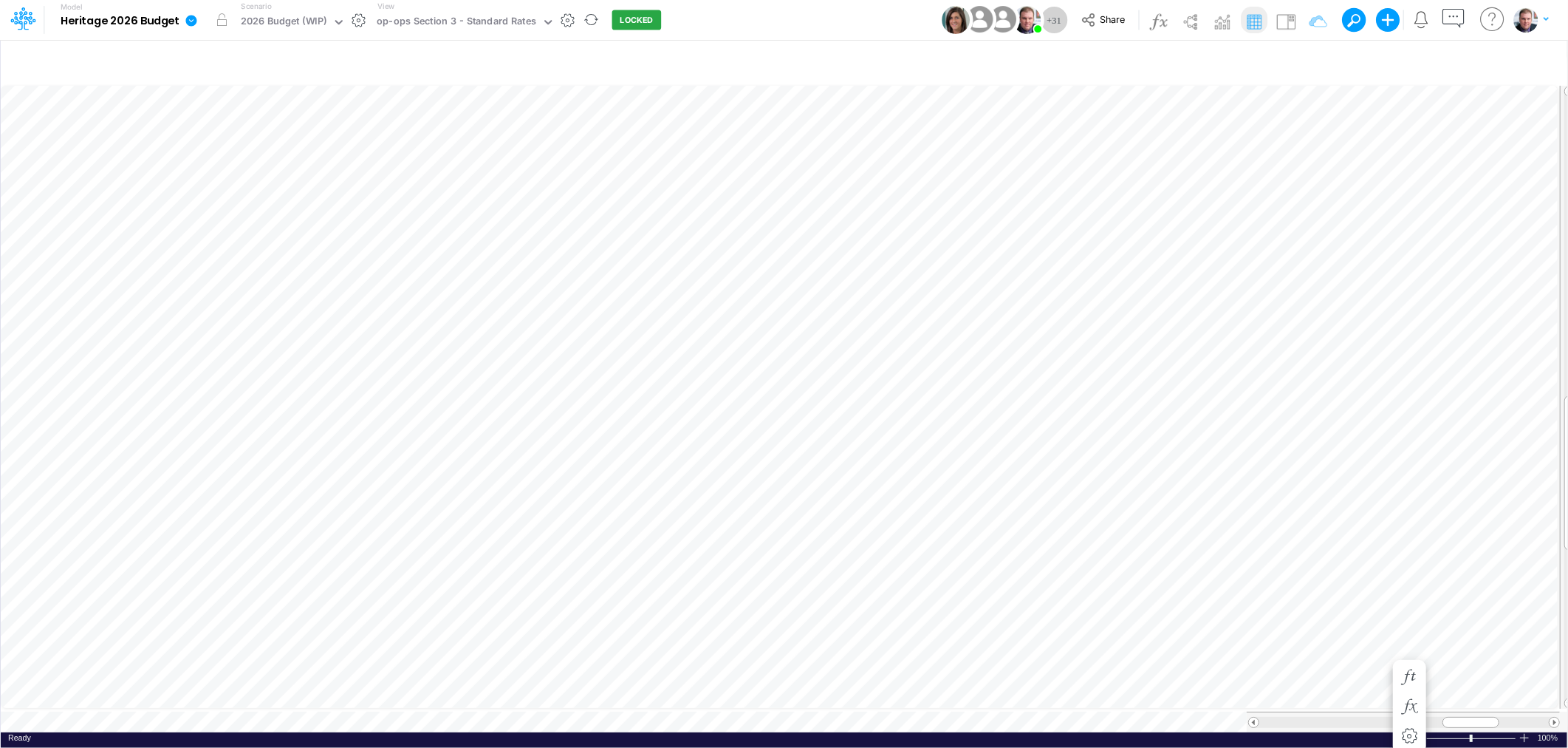
scroll to position [0, 1]
click at [218, 74] on div "Insert new Conditional formatting Paste Cut Copy AutoFill 0 Ready 100% Sum: nul…" at bounding box center [784, 393] width 1567 height 708
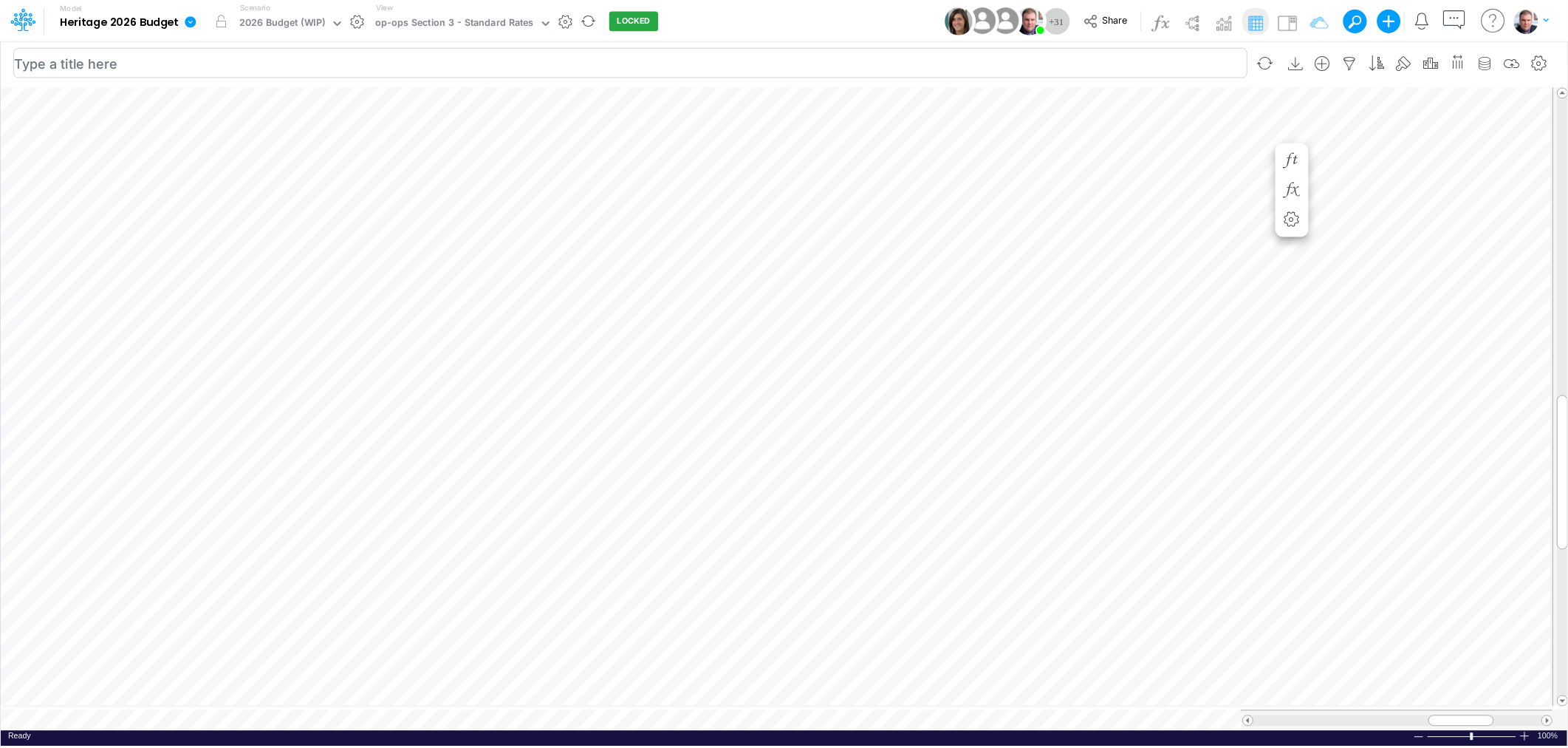
scroll to position [0, 1]
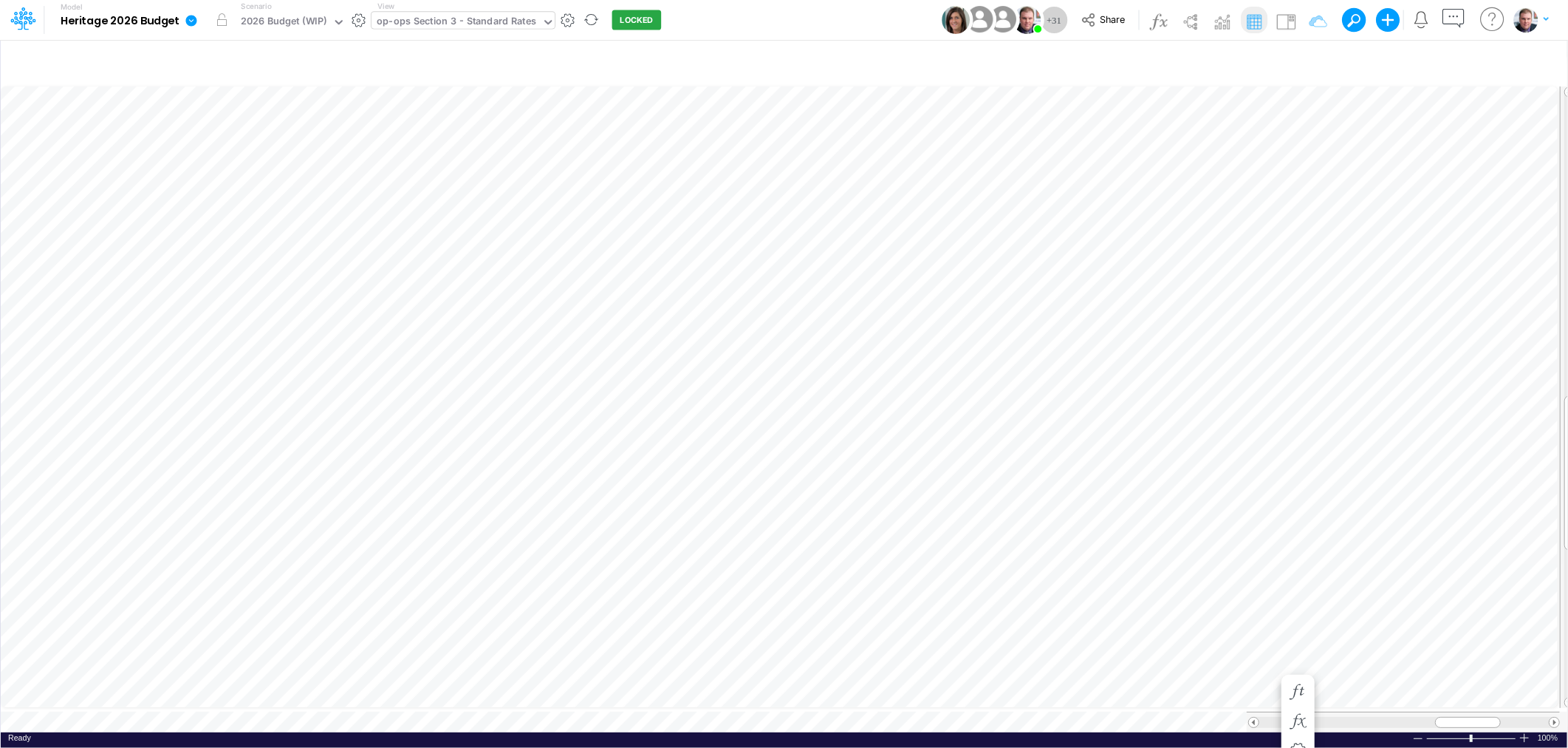
click at [434, 19] on div "op-ops Section 3 - Standard Rates" at bounding box center [456, 23] width 160 height 17
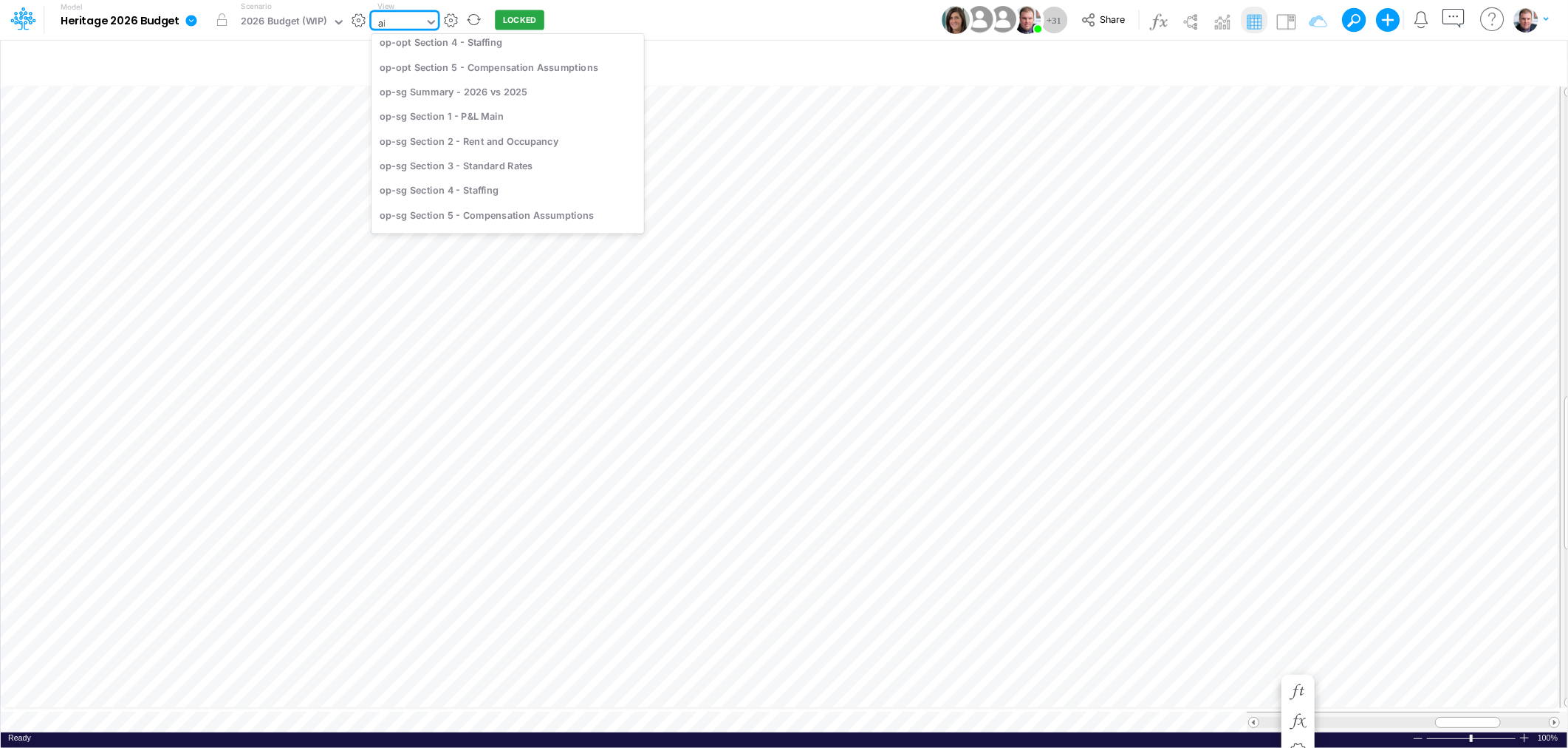
scroll to position [310, 0]
type input "aid"
click at [497, 74] on div "Aide Labor - Calculations - Single Community" at bounding box center [485, 73] width 228 height 24
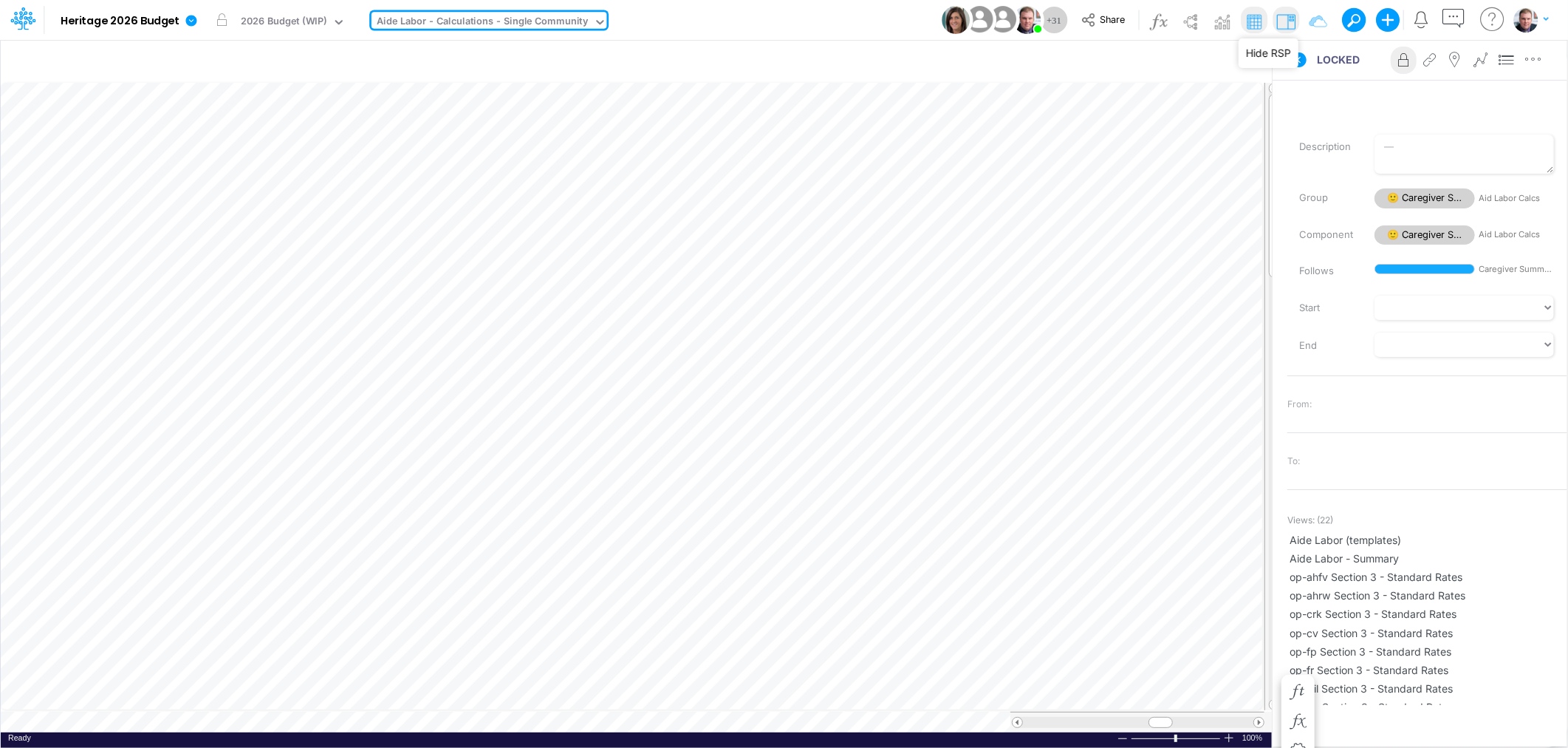
click at [1288, 19] on img at bounding box center [1286, 21] width 24 height 24
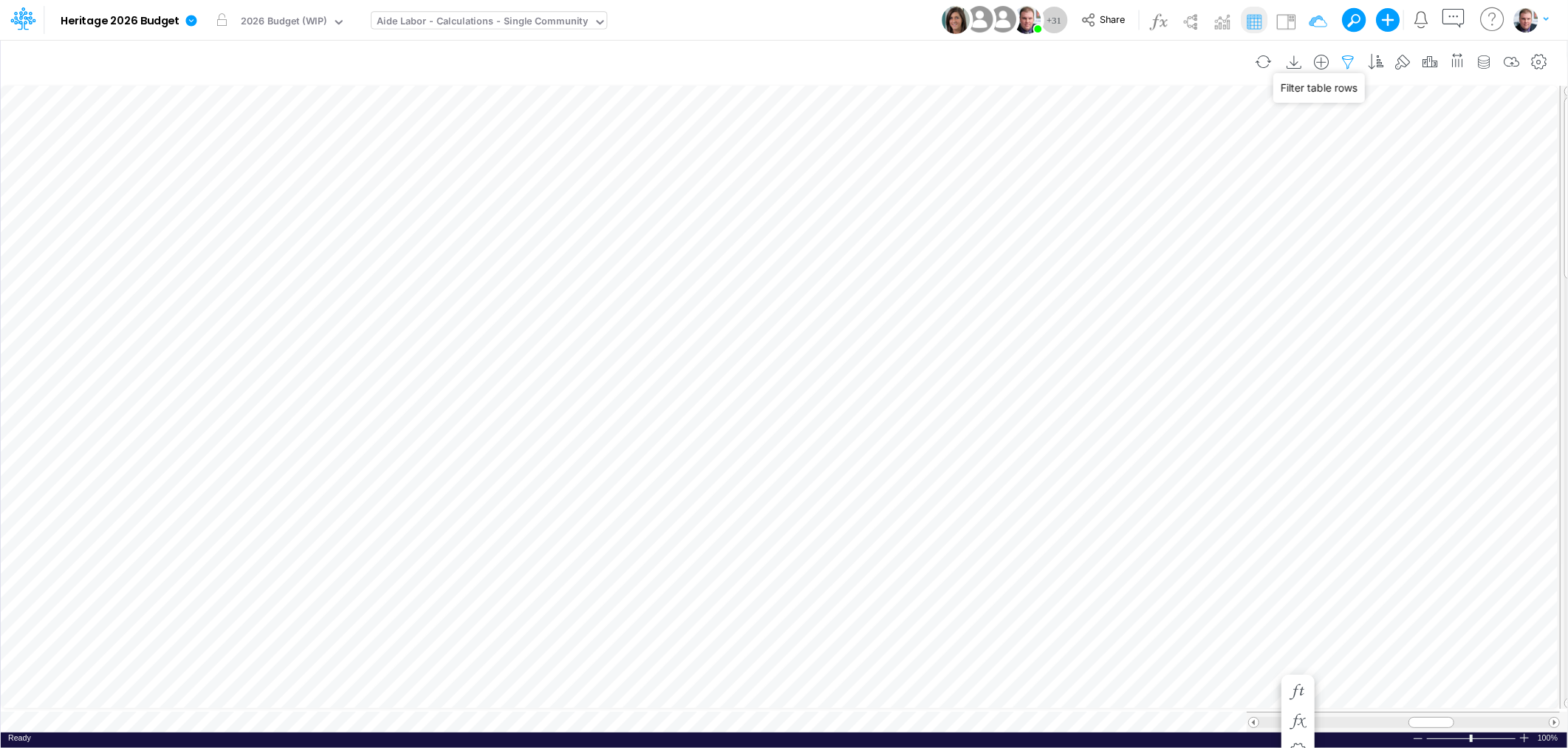
click at [1357, 59] on icon "button" at bounding box center [1349, 62] width 23 height 15
select select "tableSearchOR"
drag, startPoint x: 1268, startPoint y: 197, endPoint x: 1245, endPoint y: 201, distance: 23.3
click at [1245, 201] on input "op-cv" at bounding box center [1270, 203] width 100 height 25
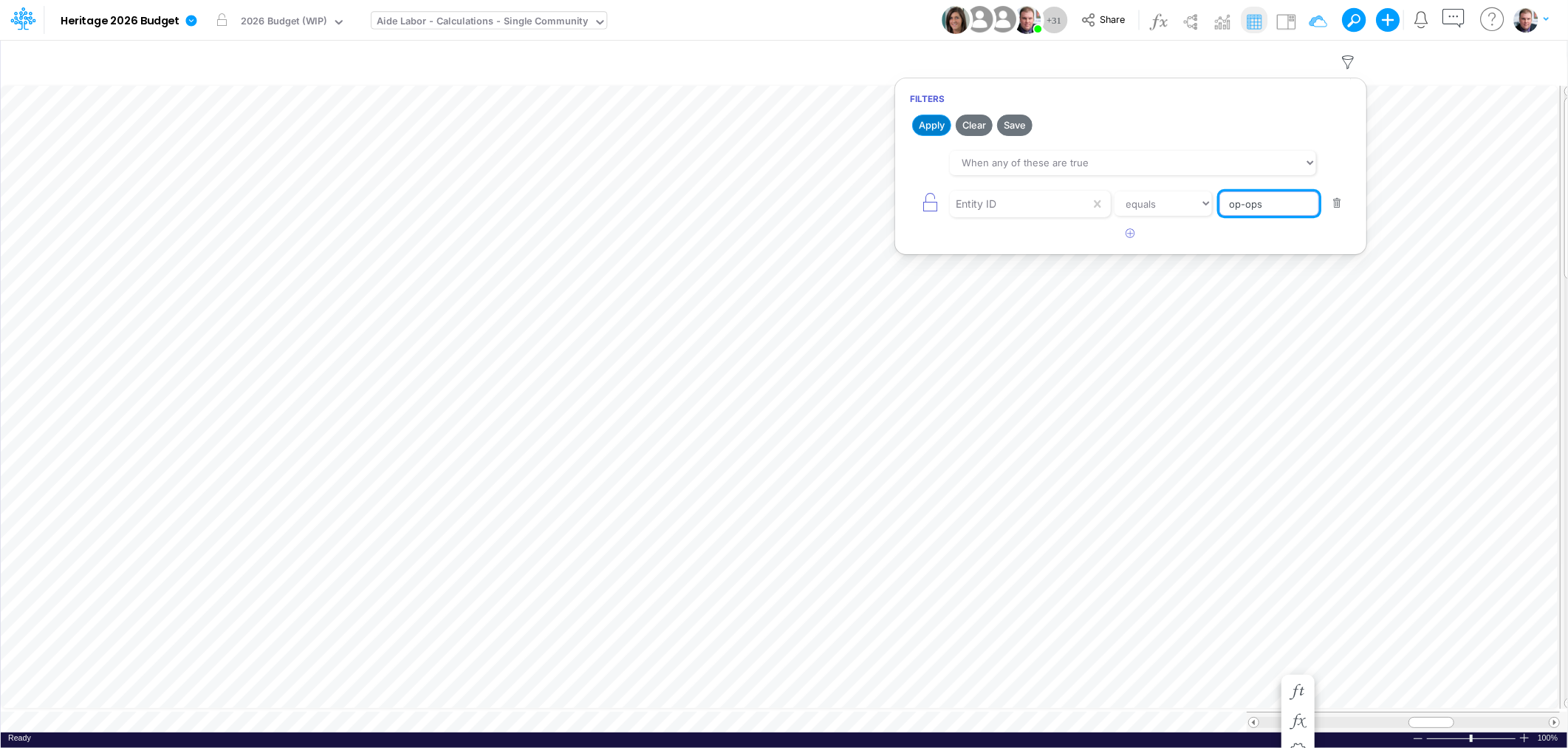
type input "op-ops"
click at [938, 133] on button "Apply" at bounding box center [932, 125] width 40 height 22
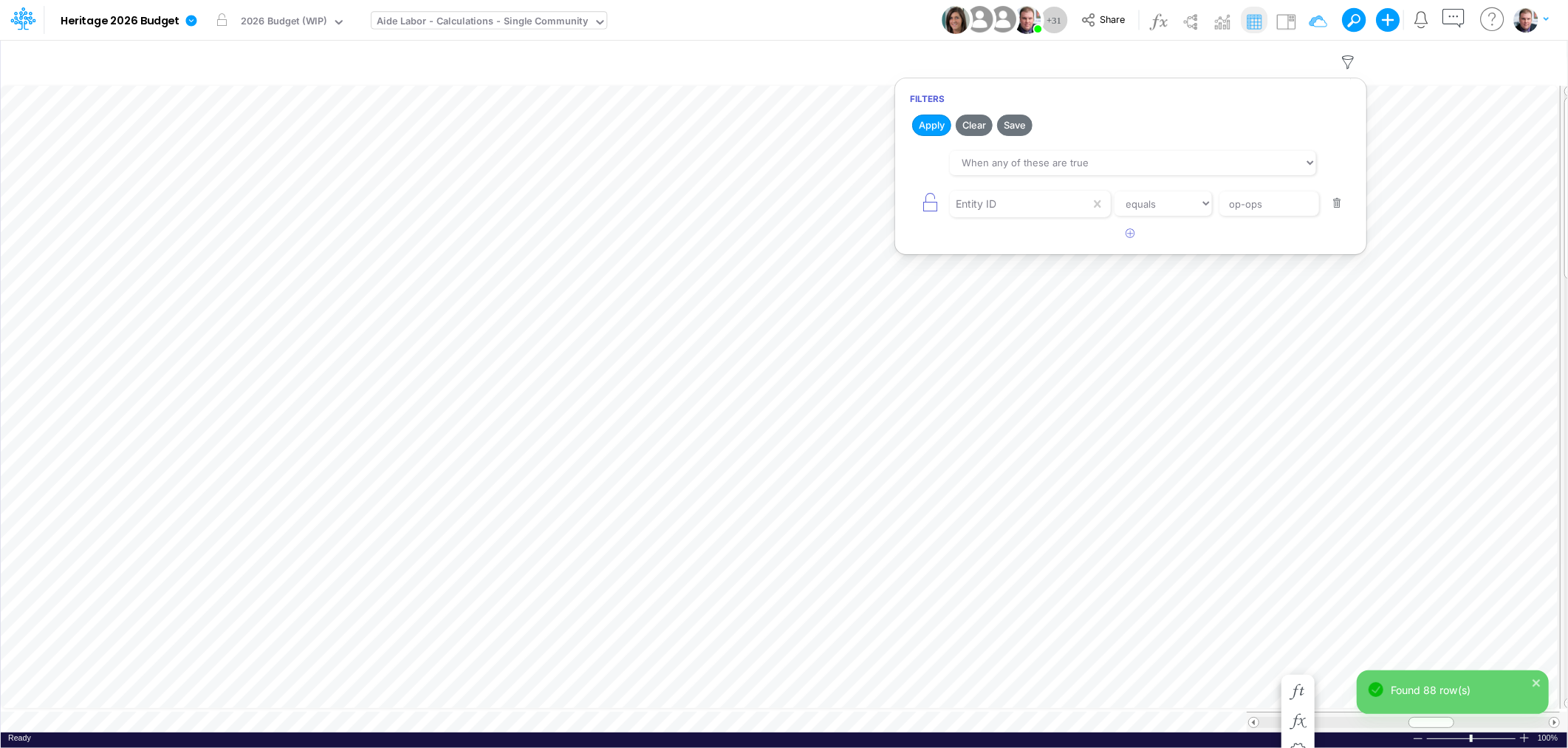
click at [794, 34] on div "Model Heritage 2026 Budget Edit model settings Duplicate Import QuickBooks Quic…" at bounding box center [784, 20] width 1412 height 40
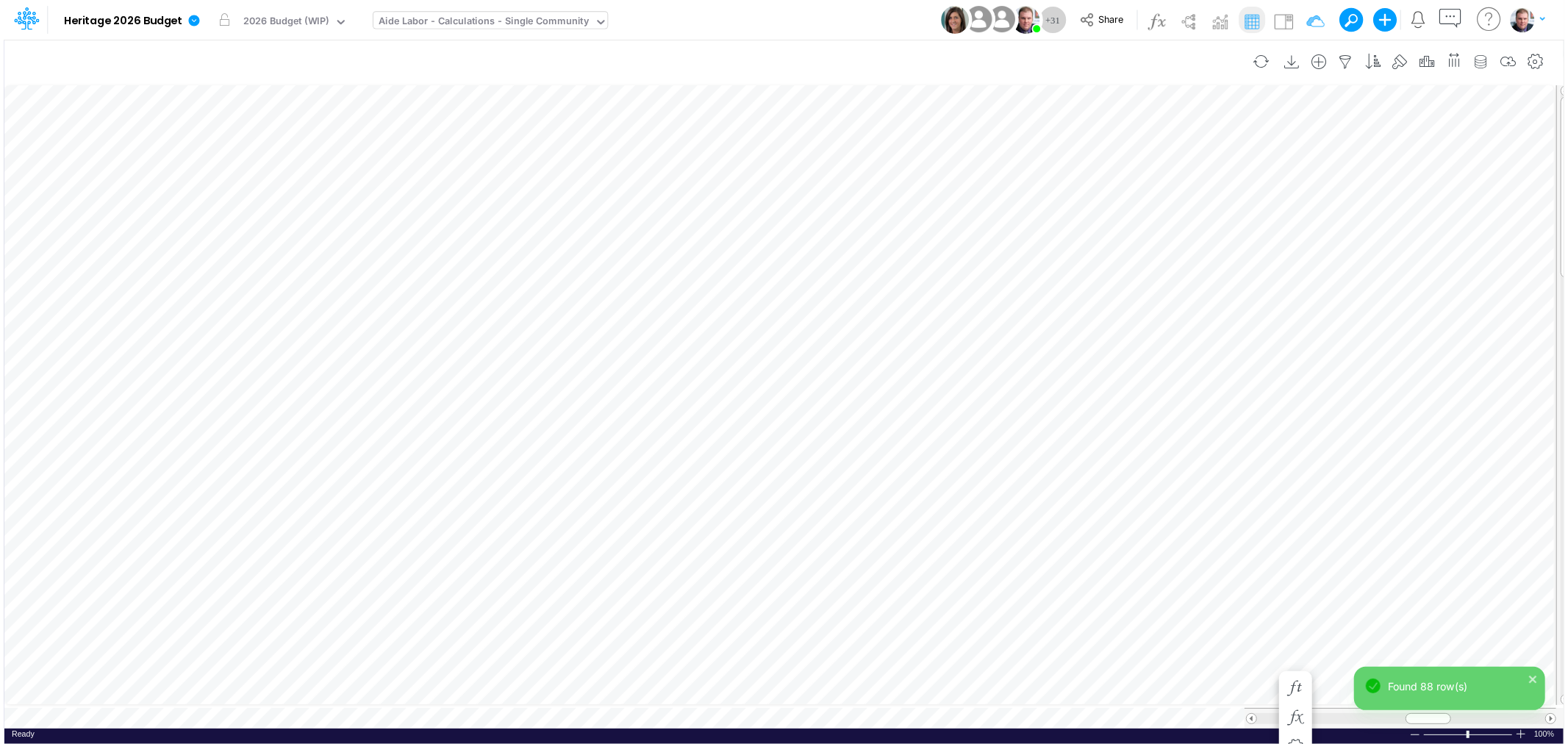
scroll to position [0, 1]
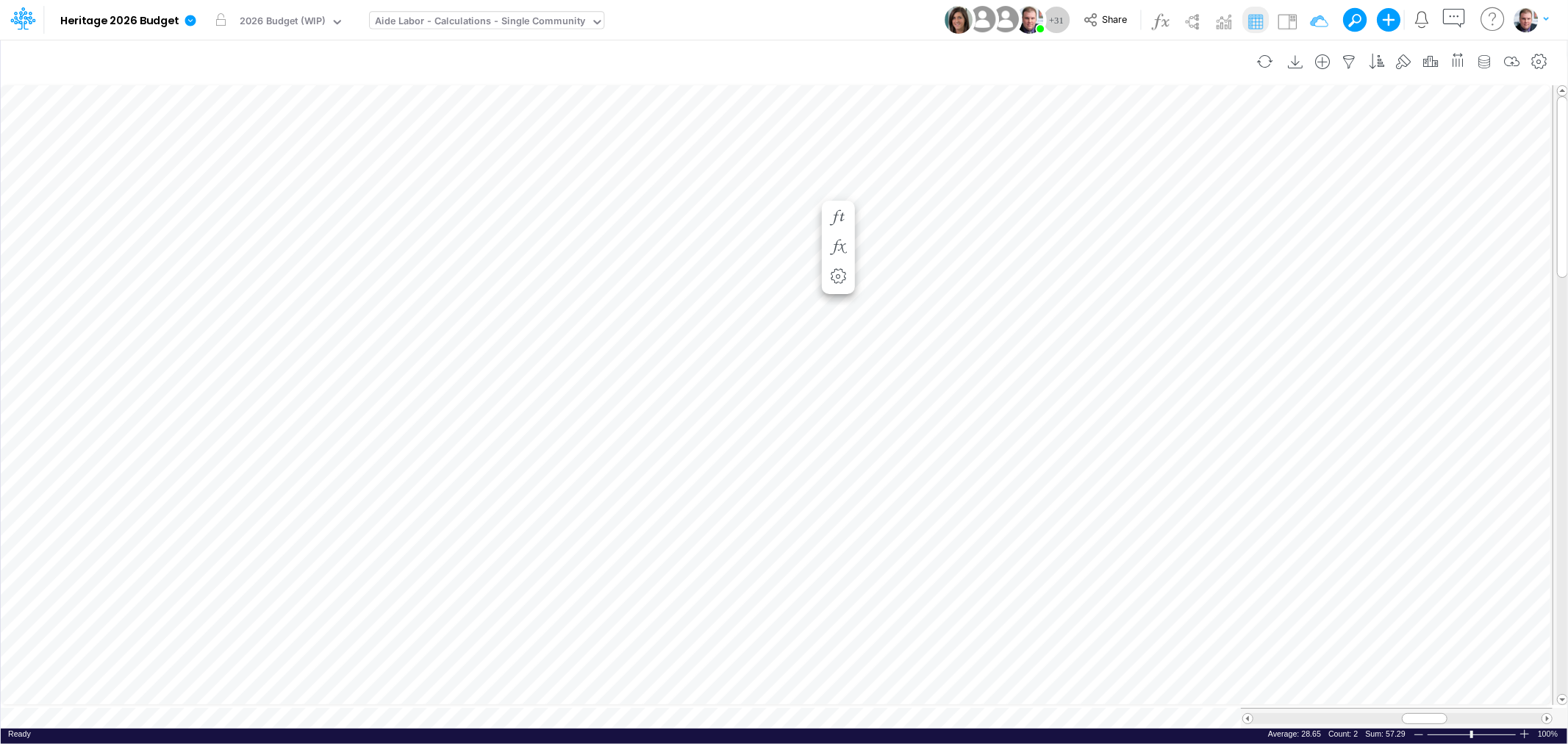
scroll to position [0, 1]
drag, startPoint x: 1421, startPoint y: 710, endPoint x: 1450, endPoint y: 708, distance: 29.1
click at [1450, 714] on span at bounding box center [1454, 719] width 9 height 9
drag, startPoint x: 1443, startPoint y: 710, endPoint x: 1435, endPoint y: 708, distance: 8.2
click at [1435, 713] on div at bounding box center [1445, 719] width 46 height 11
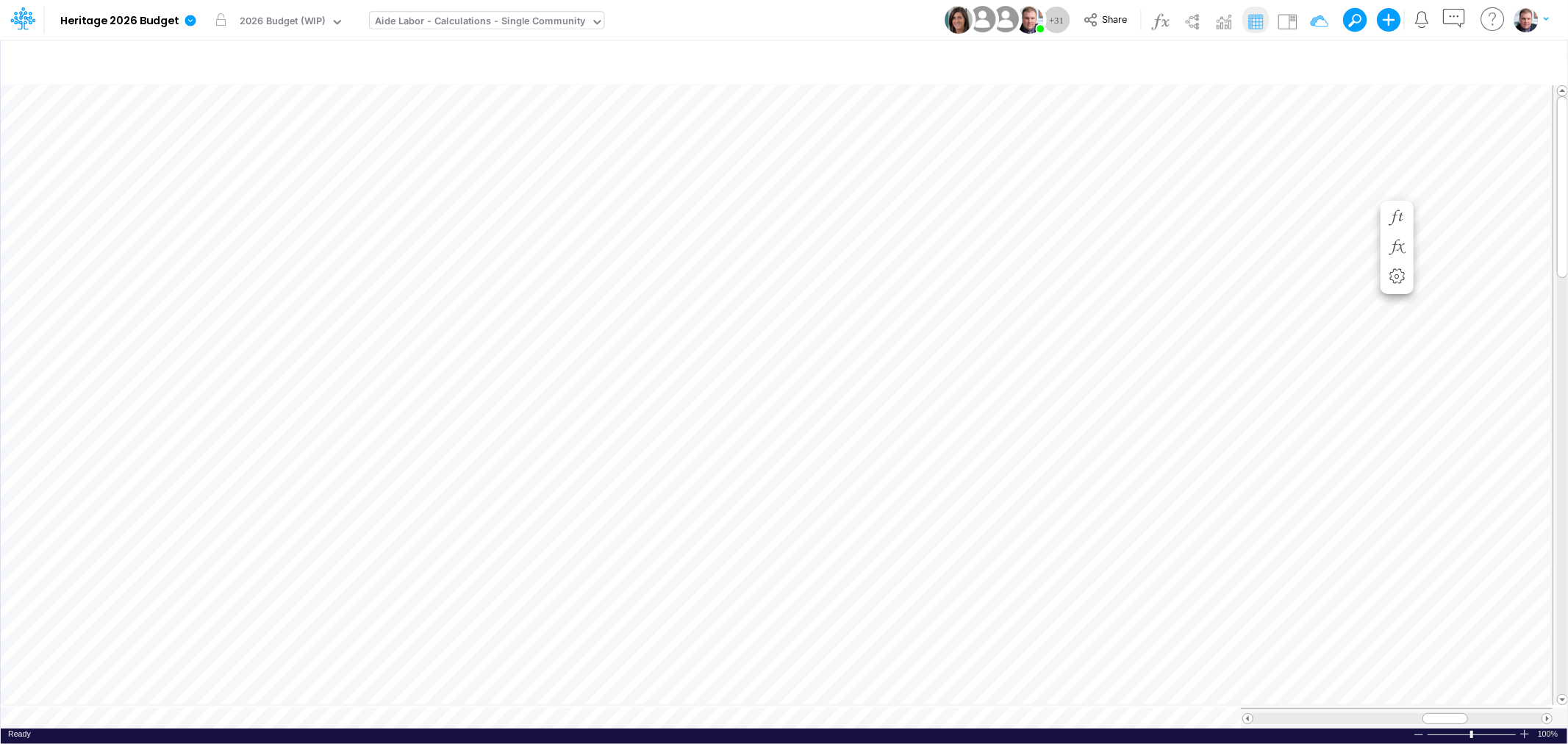
scroll to position [0, 0]
drag, startPoint x: 992, startPoint y: 163, endPoint x: 971, endPoint y: 162, distance: 21.0
click at [971, 162] on div "100" at bounding box center [993, 162] width 69 height 14
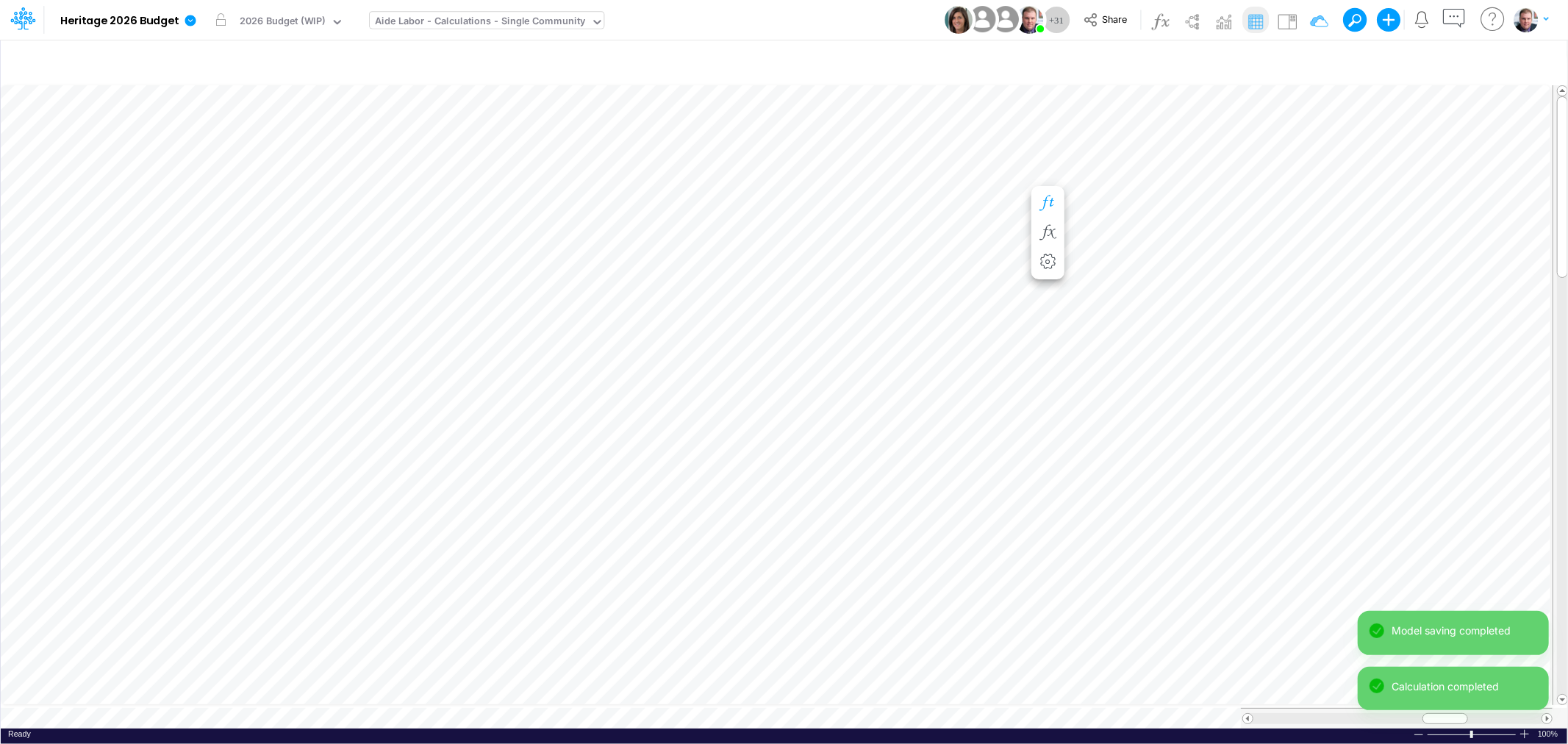
scroll to position [0, 1]
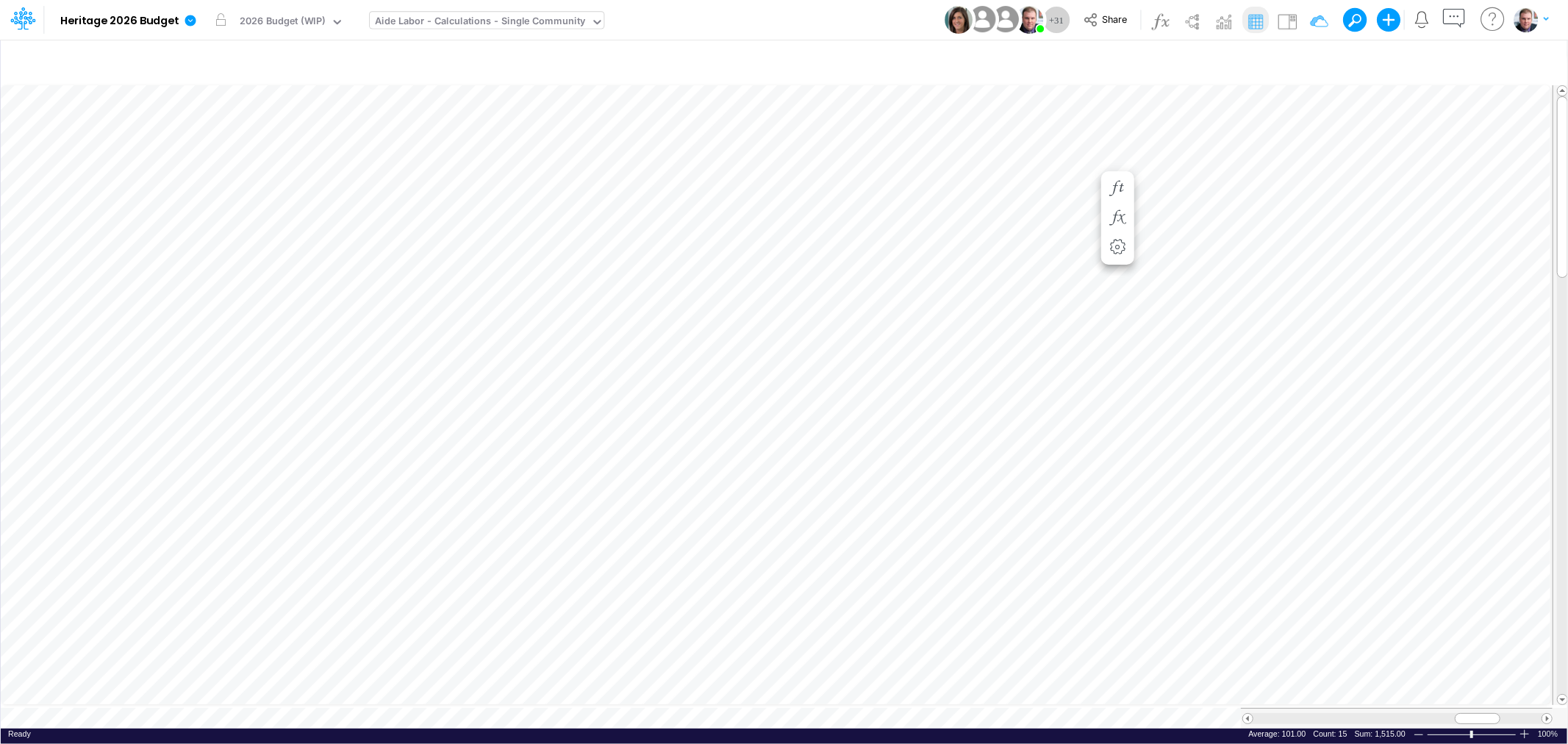
scroll to position [0, 1]
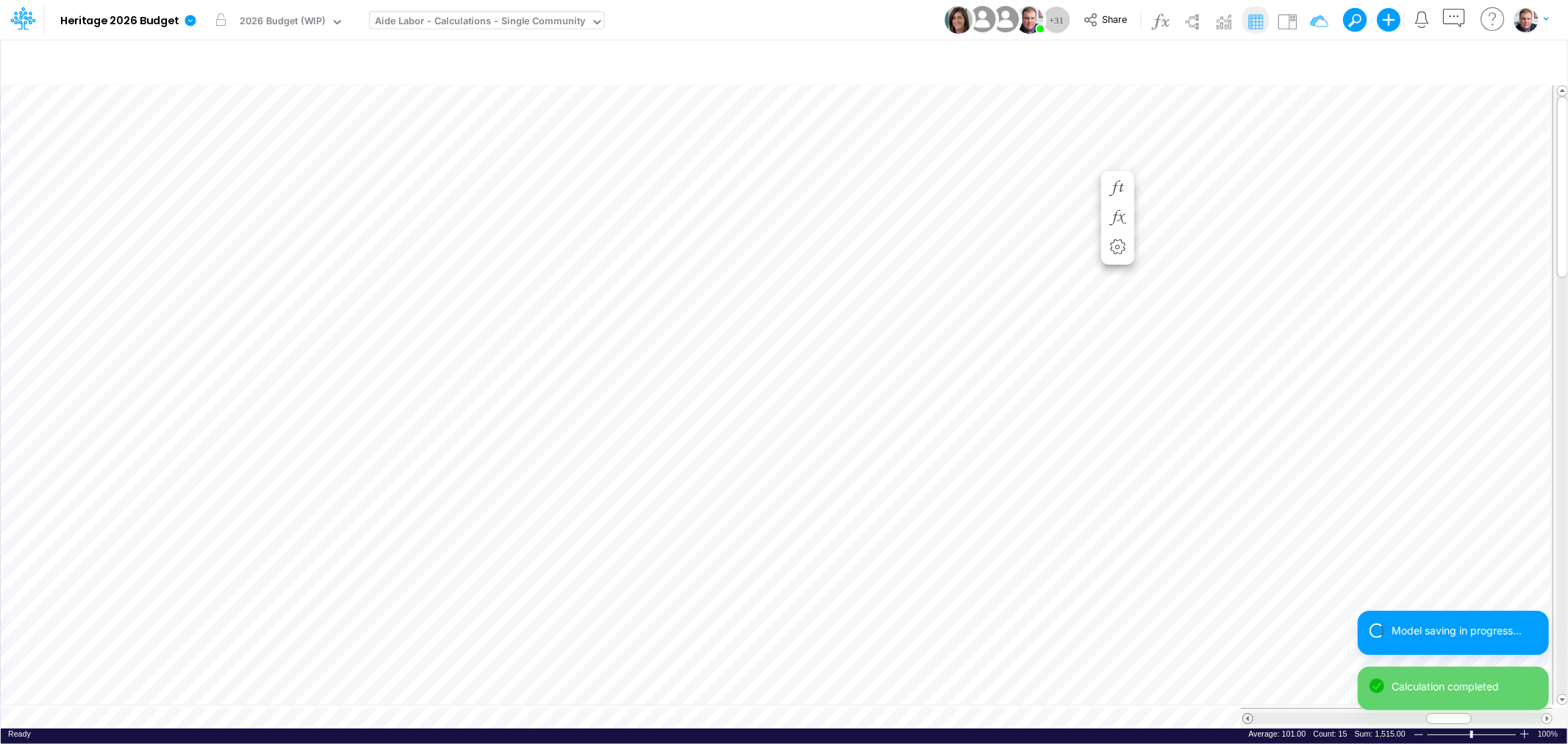
click at [1248, 714] on span at bounding box center [1248, 719] width 9 height 9
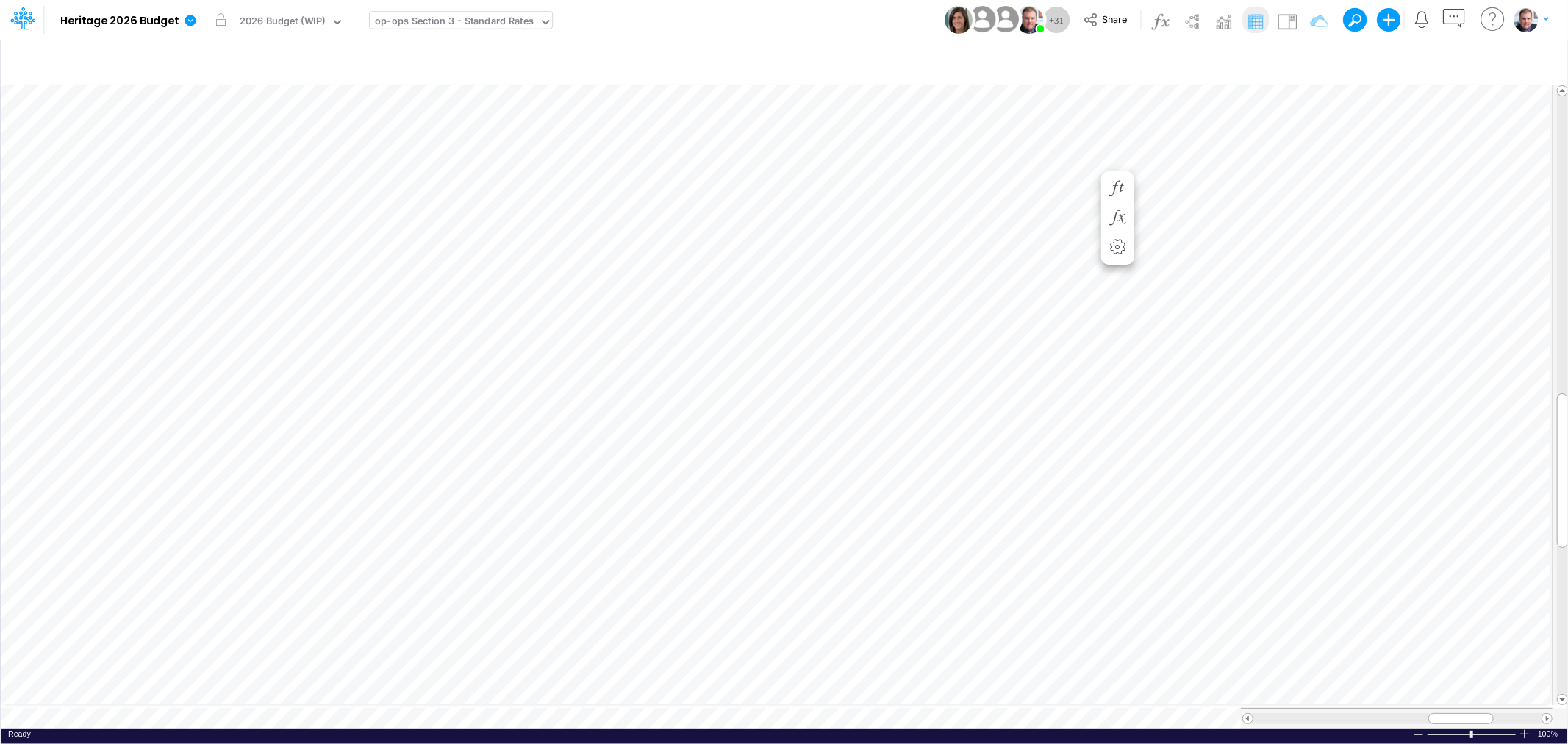
scroll to position [0, 1]
